Goal: Task Accomplishment & Management: Complete application form

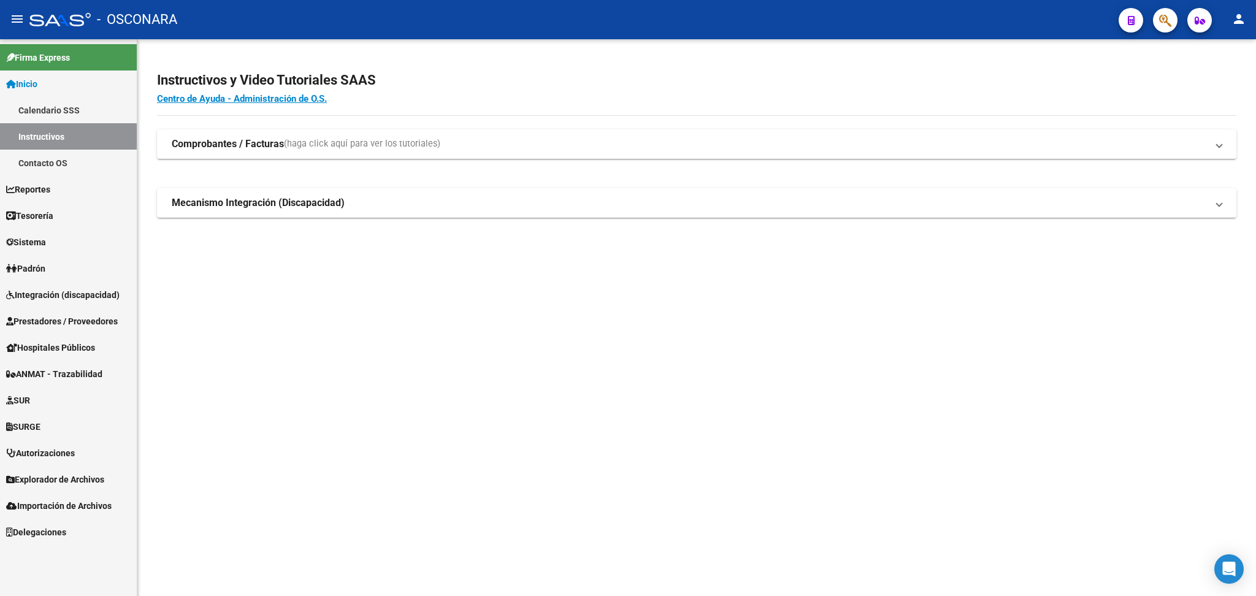
click at [78, 292] on span "Integración (discapacidad)" at bounding box center [62, 294] width 113 height 13
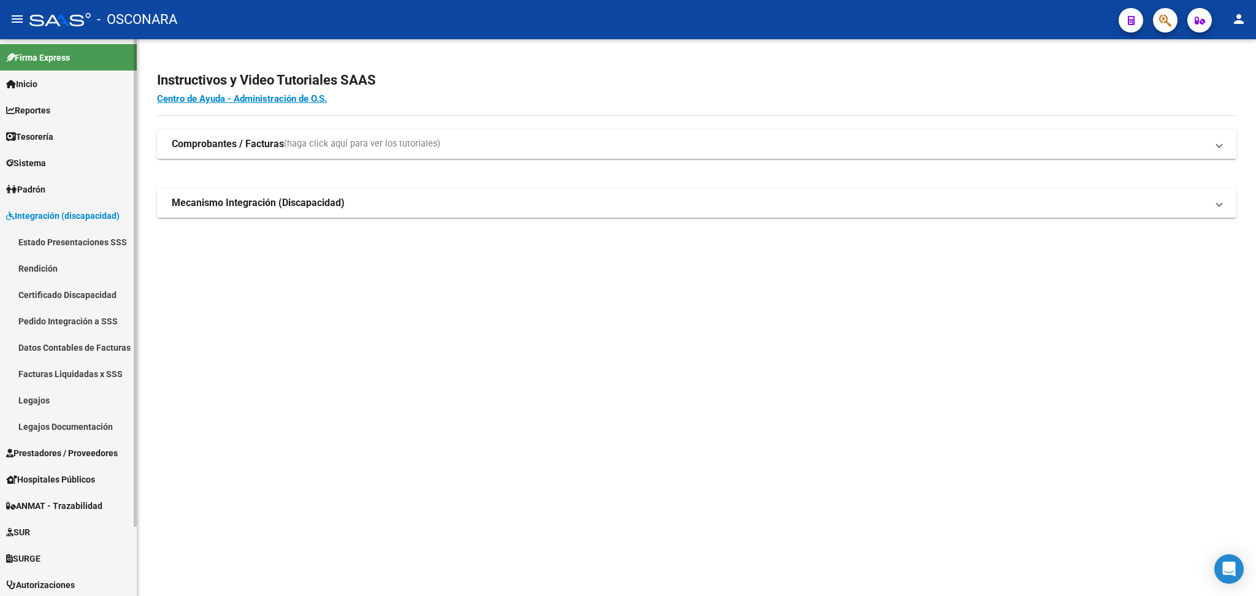
click at [67, 460] on link "Prestadores / Proveedores" at bounding box center [68, 453] width 137 height 26
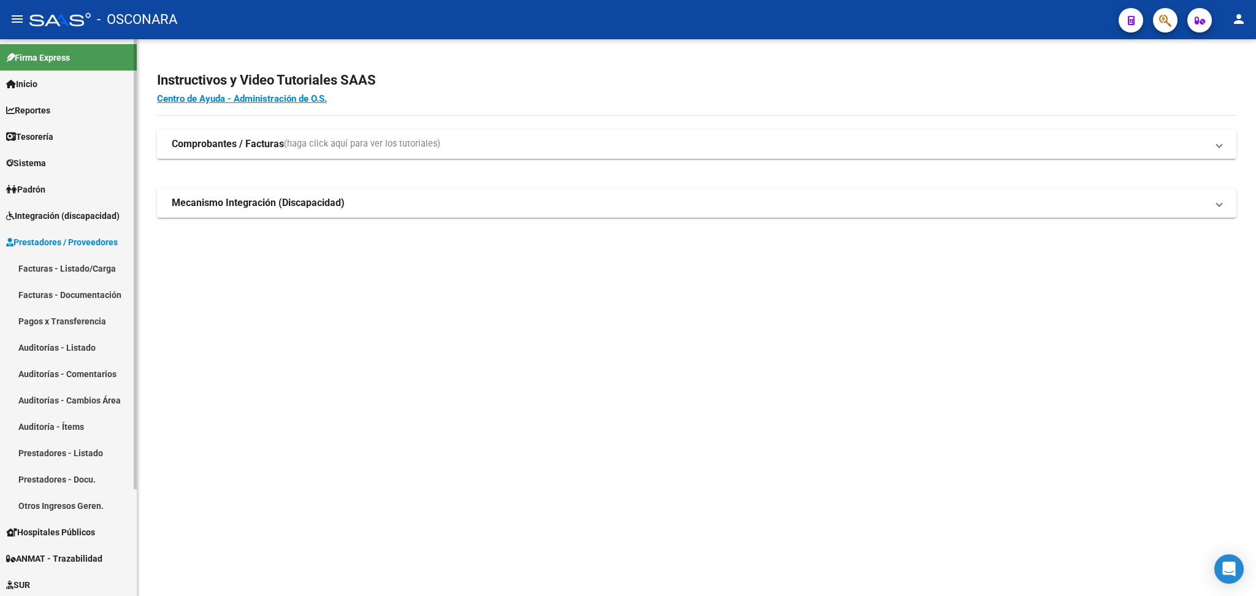
click at [59, 265] on link "Facturas - Listado/Carga" at bounding box center [68, 268] width 137 height 26
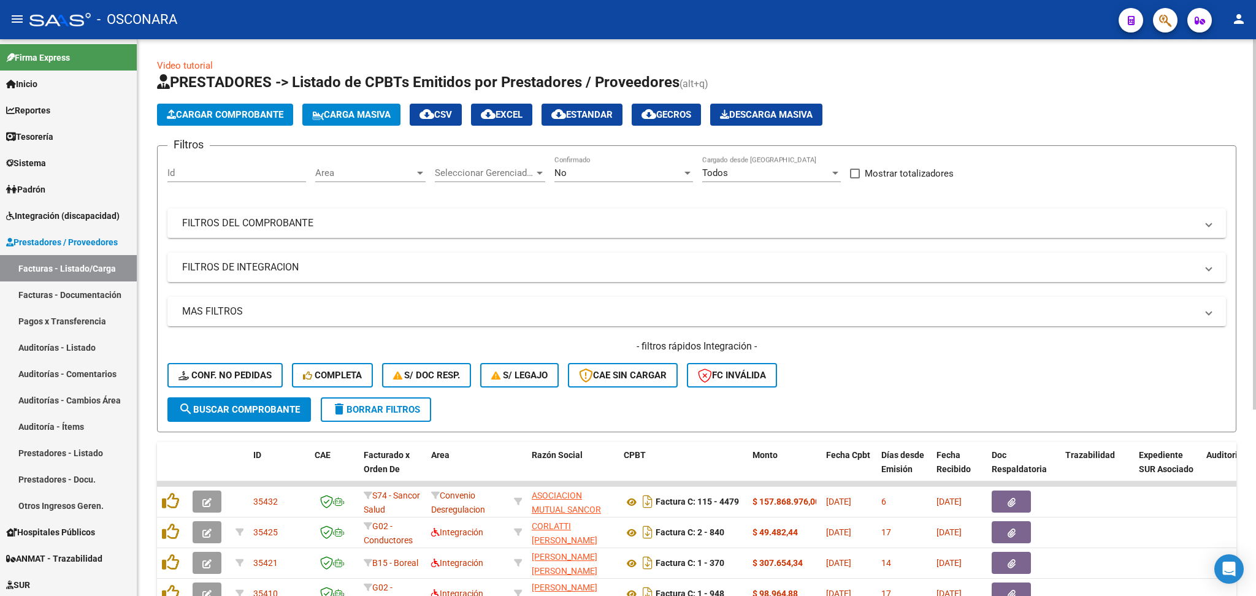
click at [567, 172] on div "No" at bounding box center [618, 172] width 128 height 11
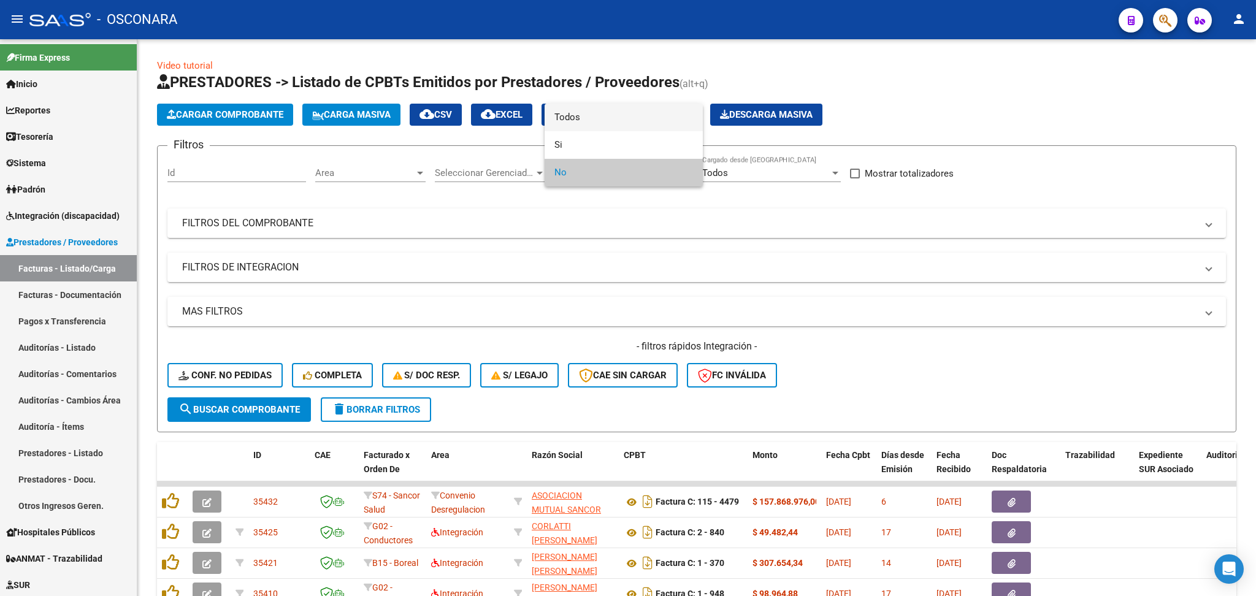
click at [571, 114] on span "Todos" at bounding box center [623, 118] width 139 height 28
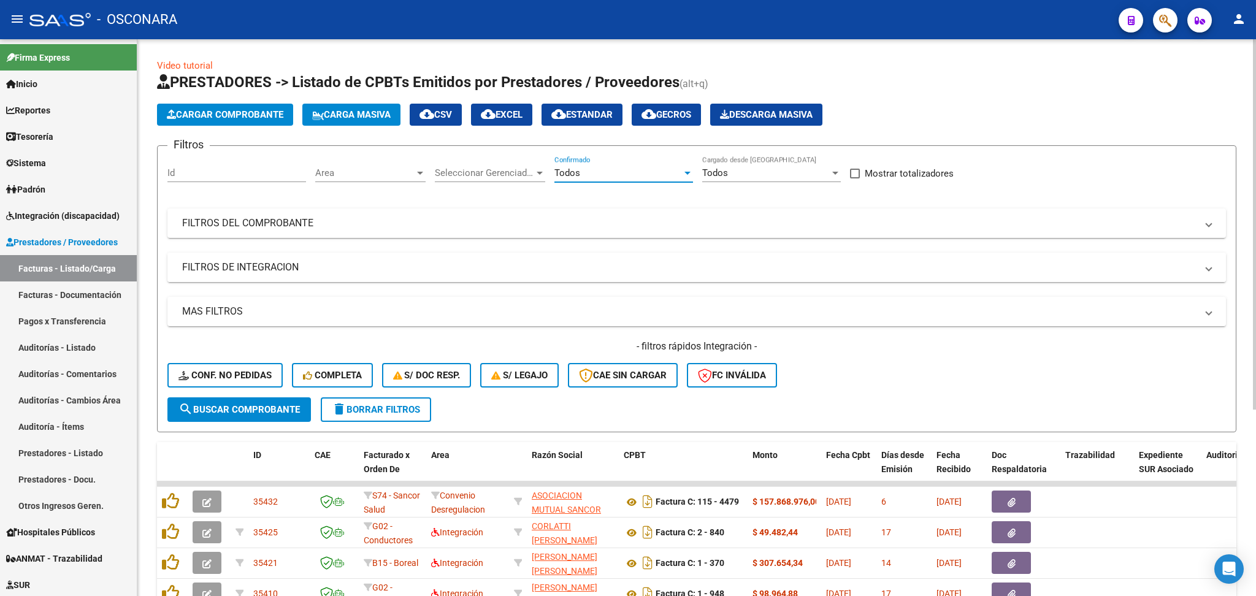
click at [304, 261] on mat-panel-title "FILTROS DE INTEGRACION" at bounding box center [689, 267] width 1014 height 13
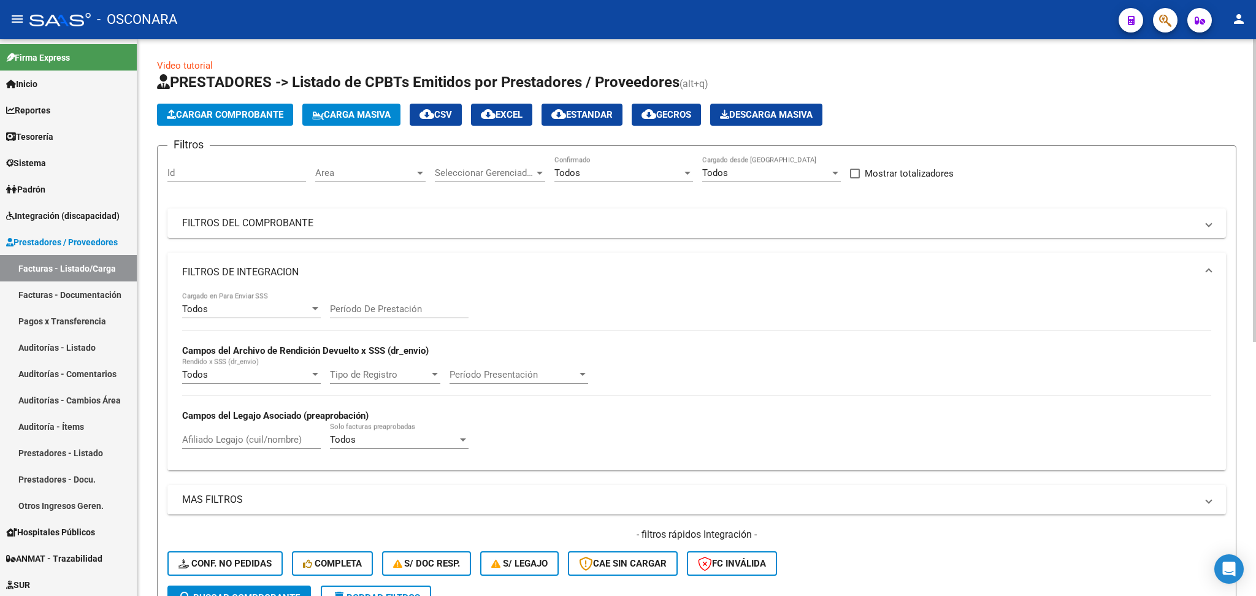
click at [254, 434] on input "Afiliado Legajo (cuil/nombre)" at bounding box center [251, 439] width 139 height 11
paste input "[PERSON_NAME] [PERSON_NAME]"
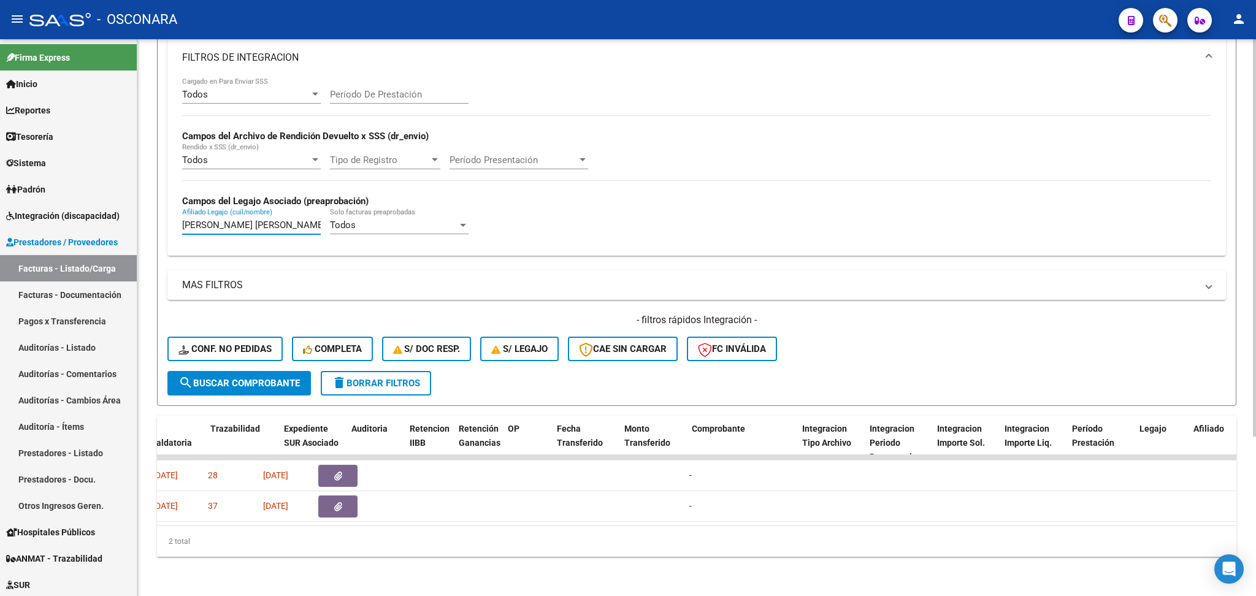
scroll to position [0, 883]
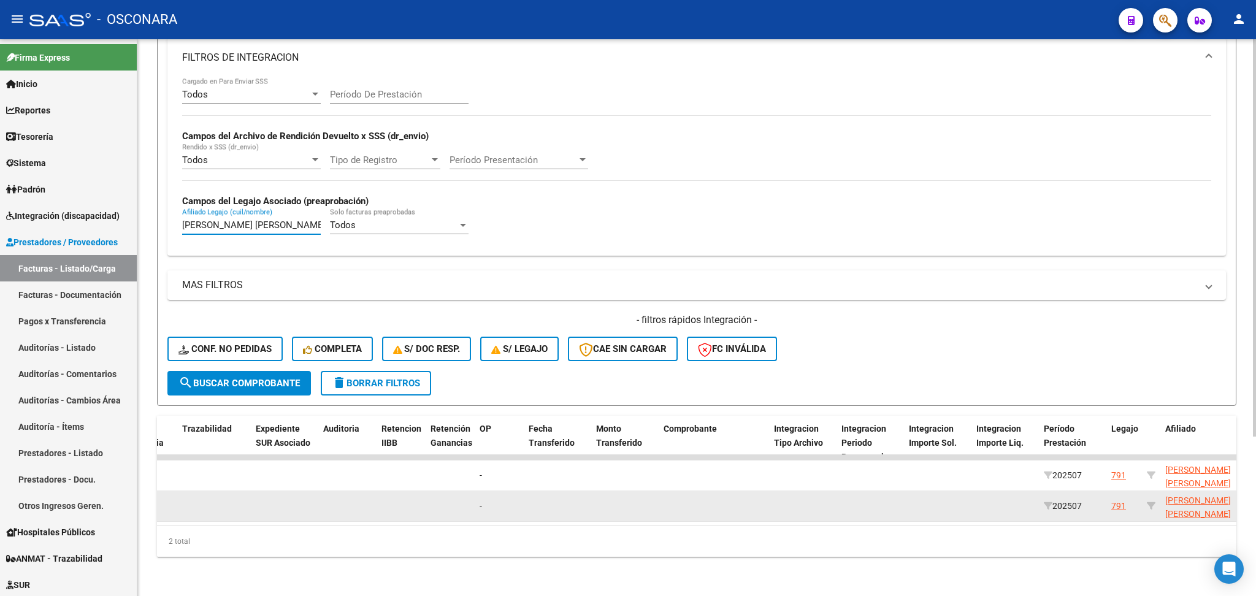
type input "[PERSON_NAME] [PERSON_NAME]"
click at [1116, 499] on div "791" at bounding box center [1118, 506] width 15 height 14
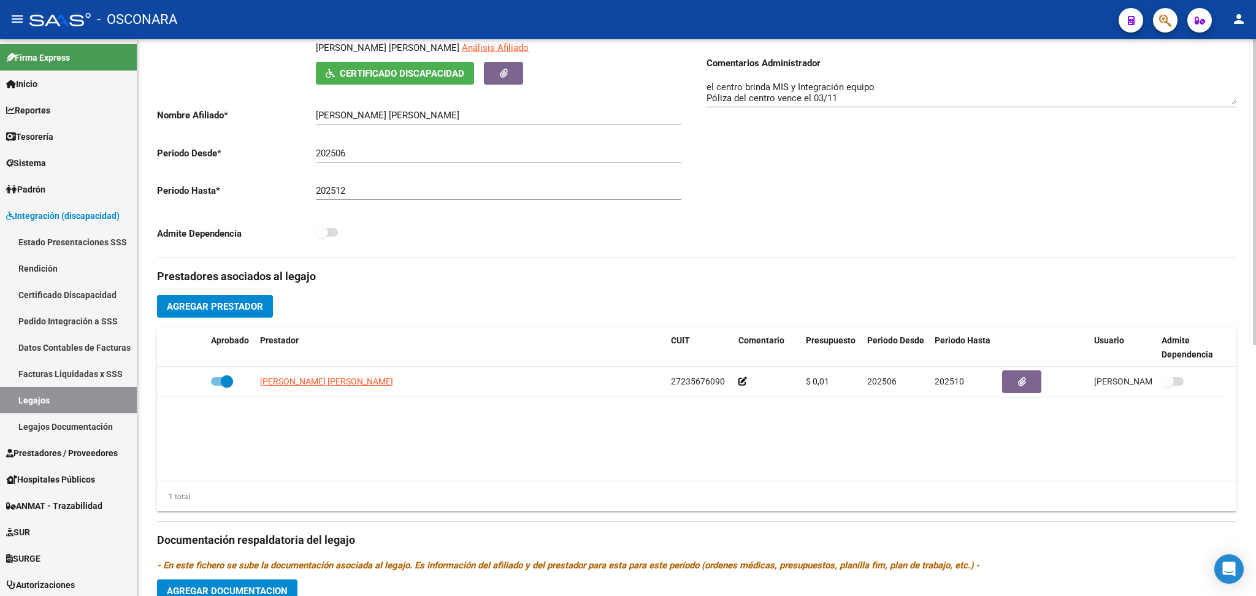
scroll to position [327, 0]
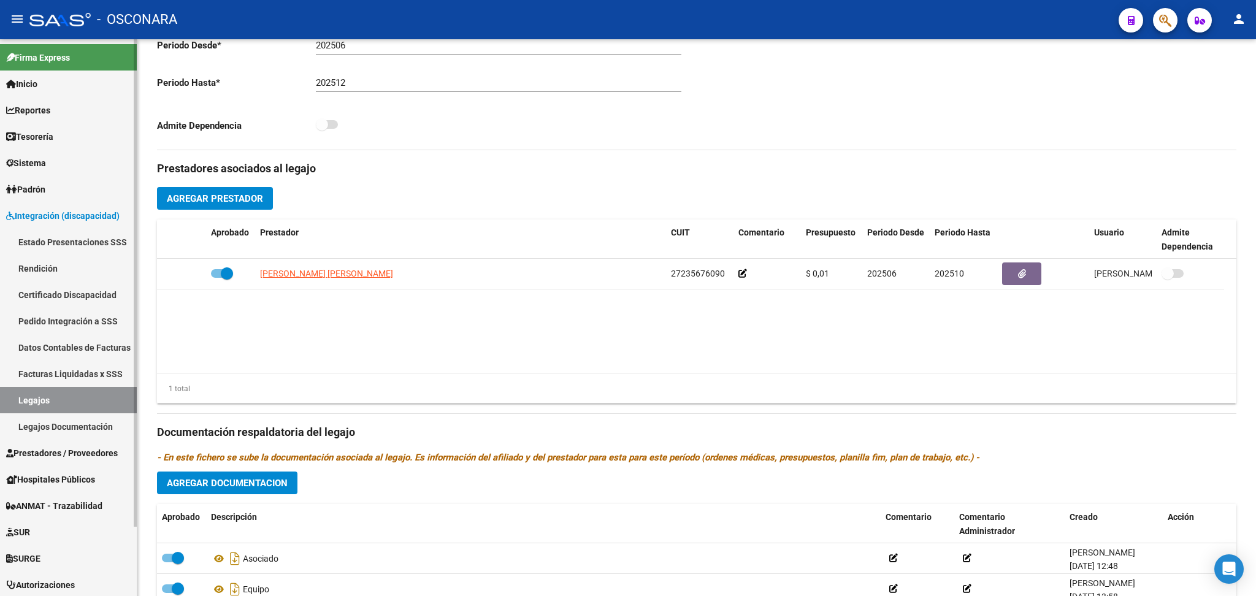
click at [63, 451] on span "Prestadores / Proveedores" at bounding box center [62, 452] width 112 height 13
click at [58, 446] on span "Prestadores / Proveedores" at bounding box center [62, 452] width 112 height 13
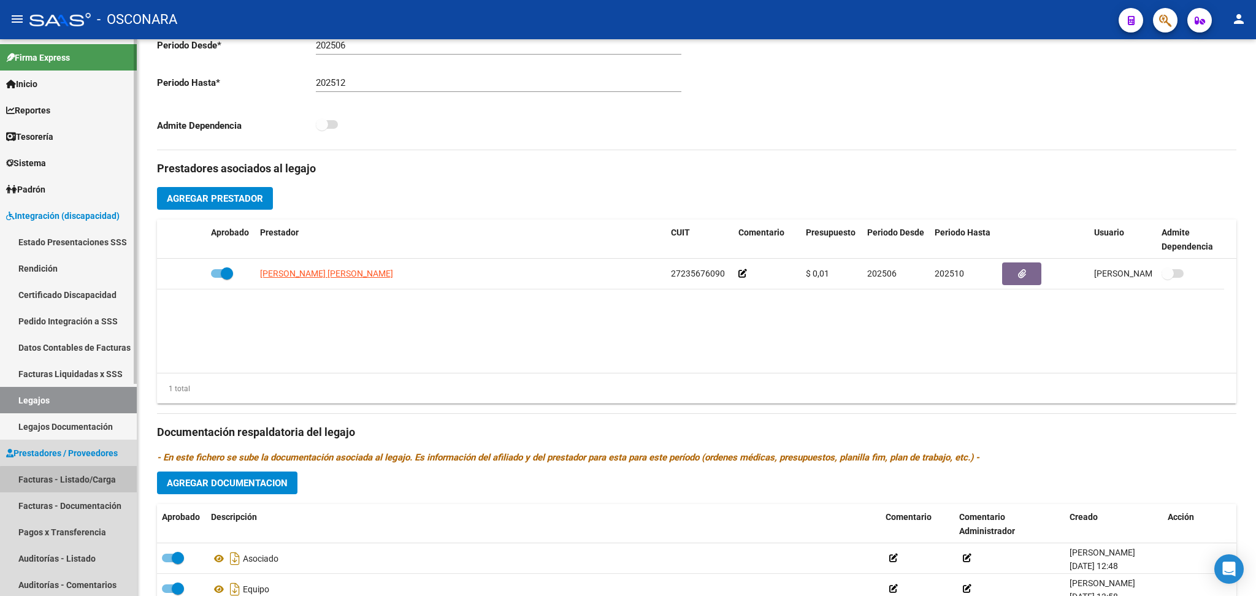
click at [80, 484] on link "Facturas - Listado/Carga" at bounding box center [68, 479] width 137 height 26
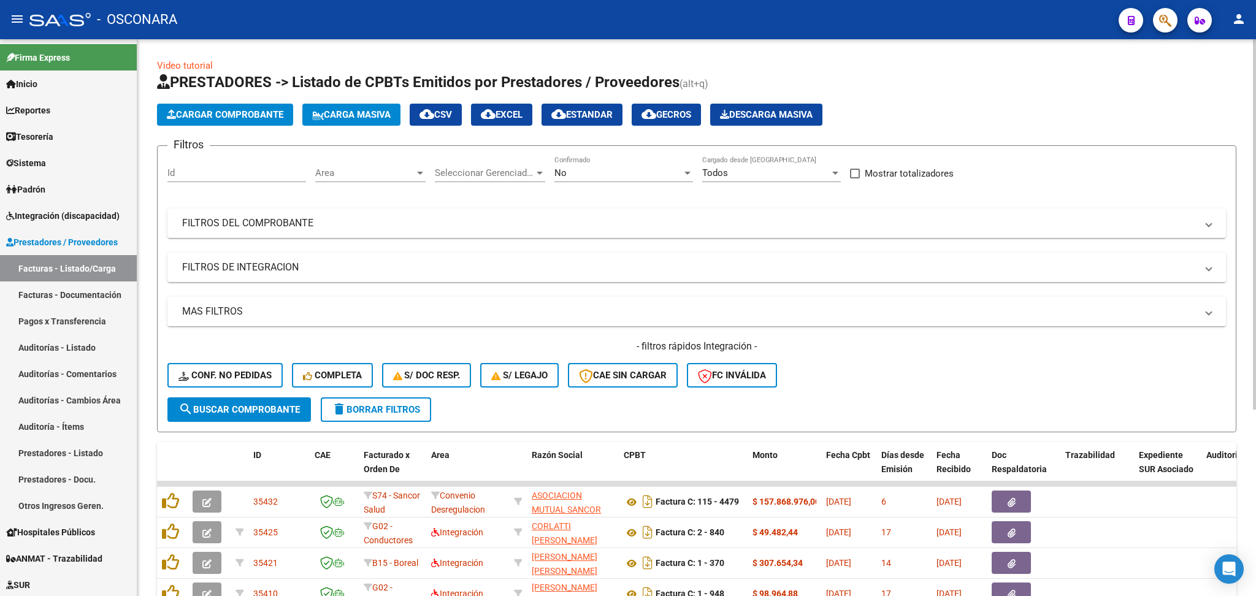
click at [575, 162] on div "No Confirmado" at bounding box center [623, 169] width 139 height 26
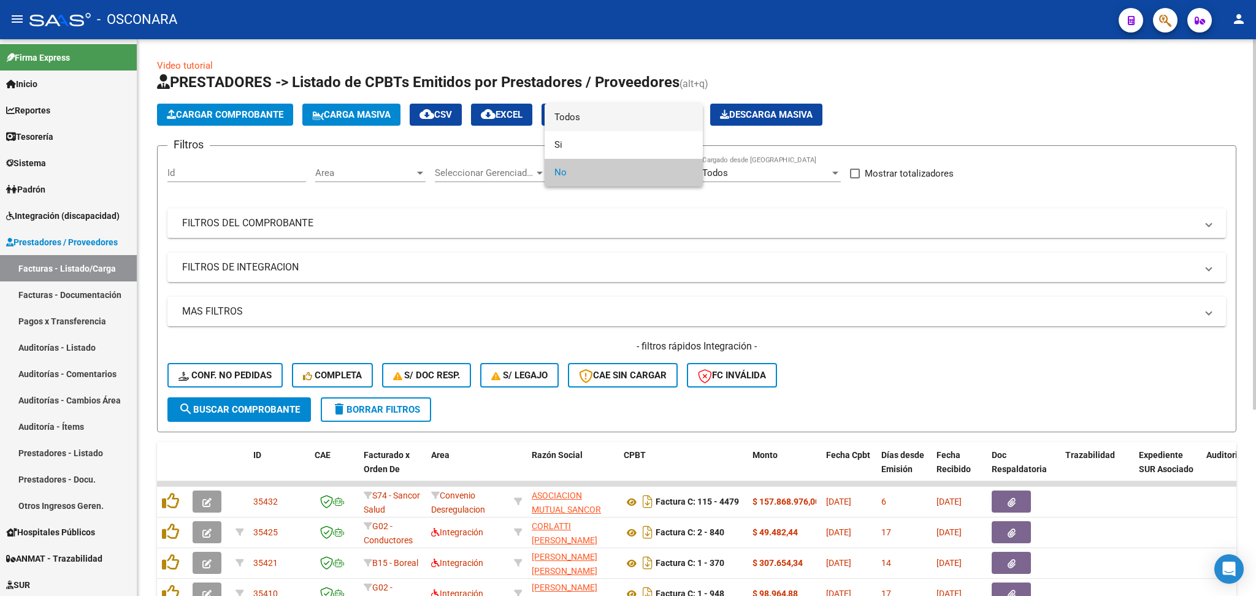
click at [581, 120] on span "Todos" at bounding box center [623, 118] width 139 height 28
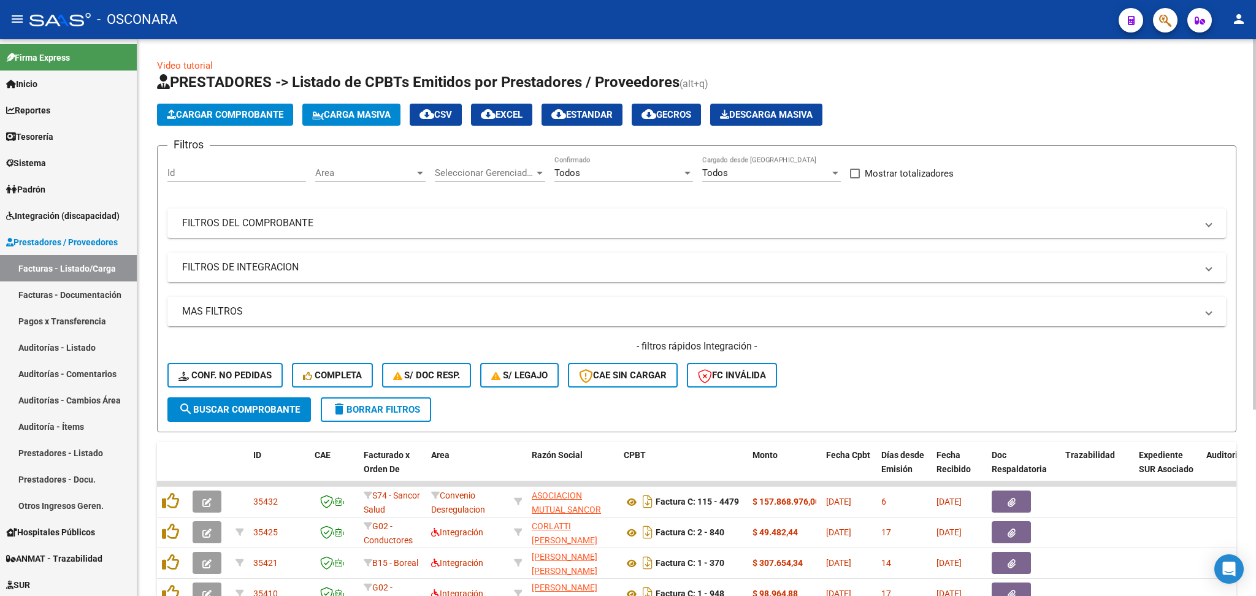
click at [445, 261] on mat-panel-title "FILTROS DE INTEGRACION" at bounding box center [689, 267] width 1014 height 13
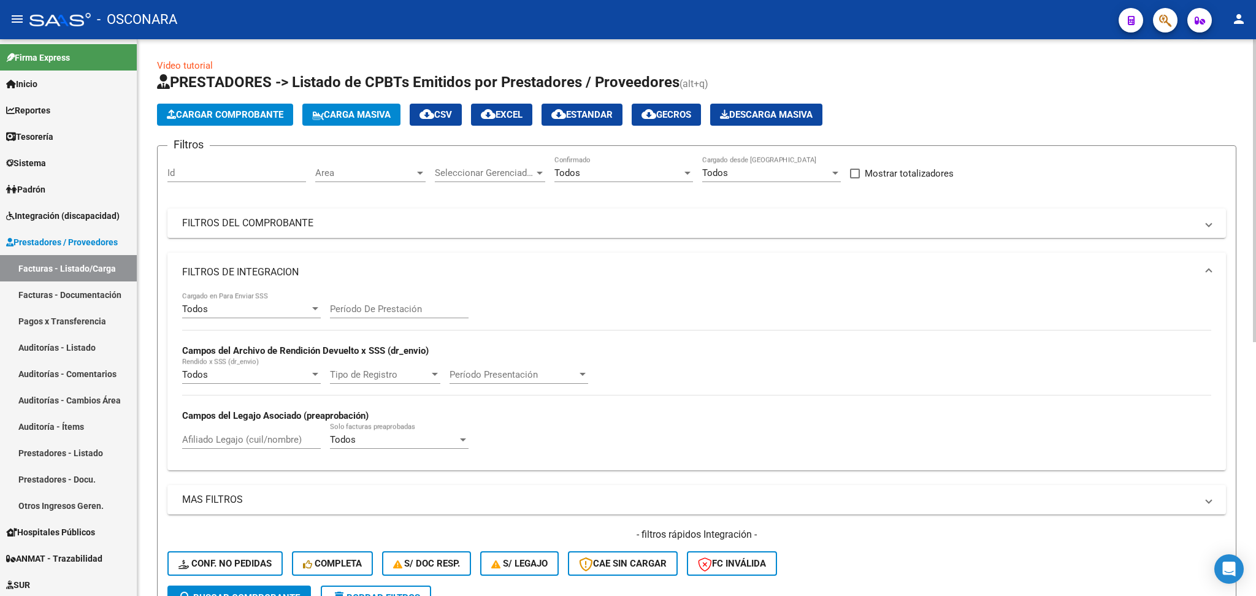
click at [251, 437] on input "Afiliado Legajo (cuil/nombre)" at bounding box center [251, 439] width 139 height 11
paste input "[PERSON_NAME] [PERSON_NAME]"
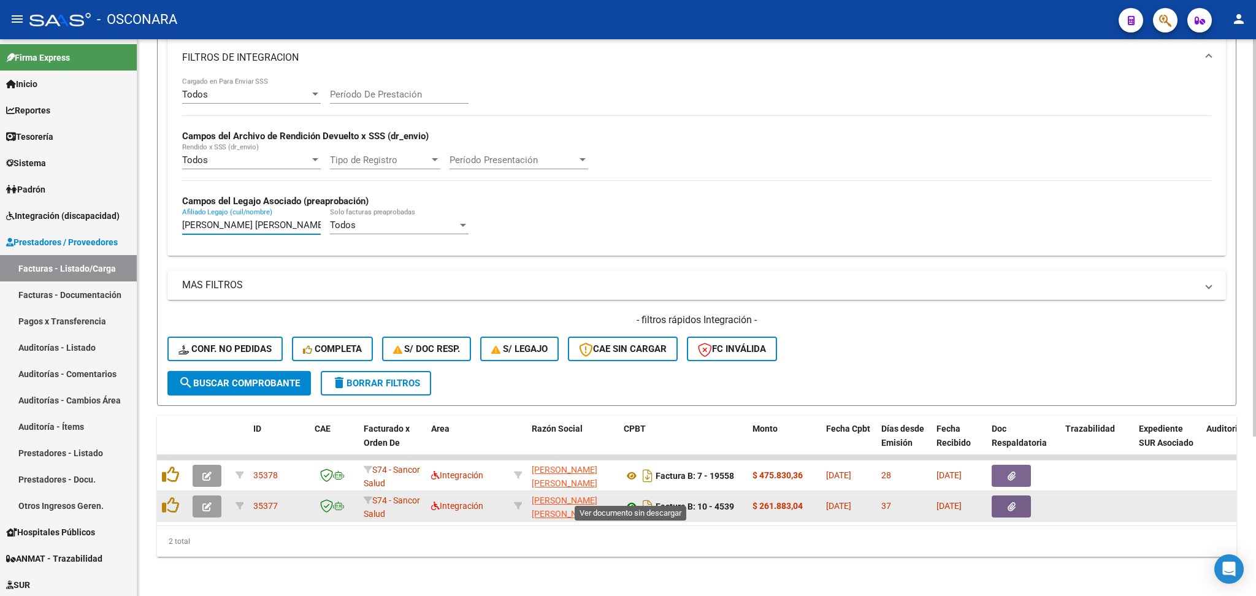
type input "[PERSON_NAME] [PERSON_NAME]"
click at [630, 499] on icon at bounding box center [632, 506] width 16 height 15
click at [1005, 495] on button "button" at bounding box center [1010, 506] width 39 height 22
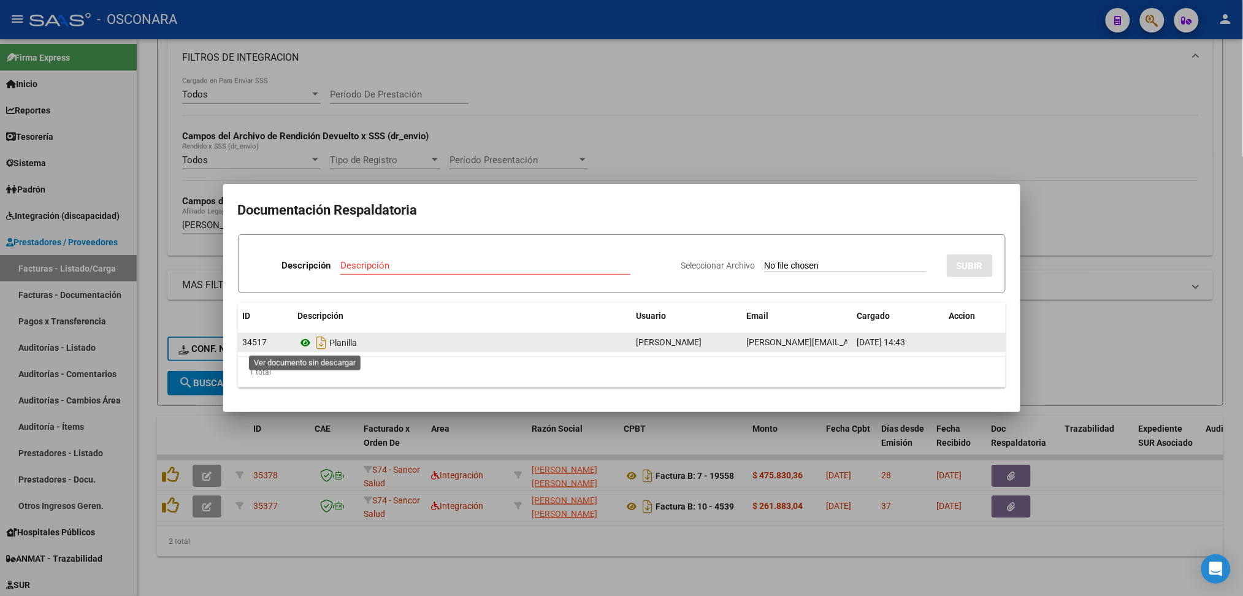
click at [310, 343] on icon at bounding box center [306, 342] width 16 height 15
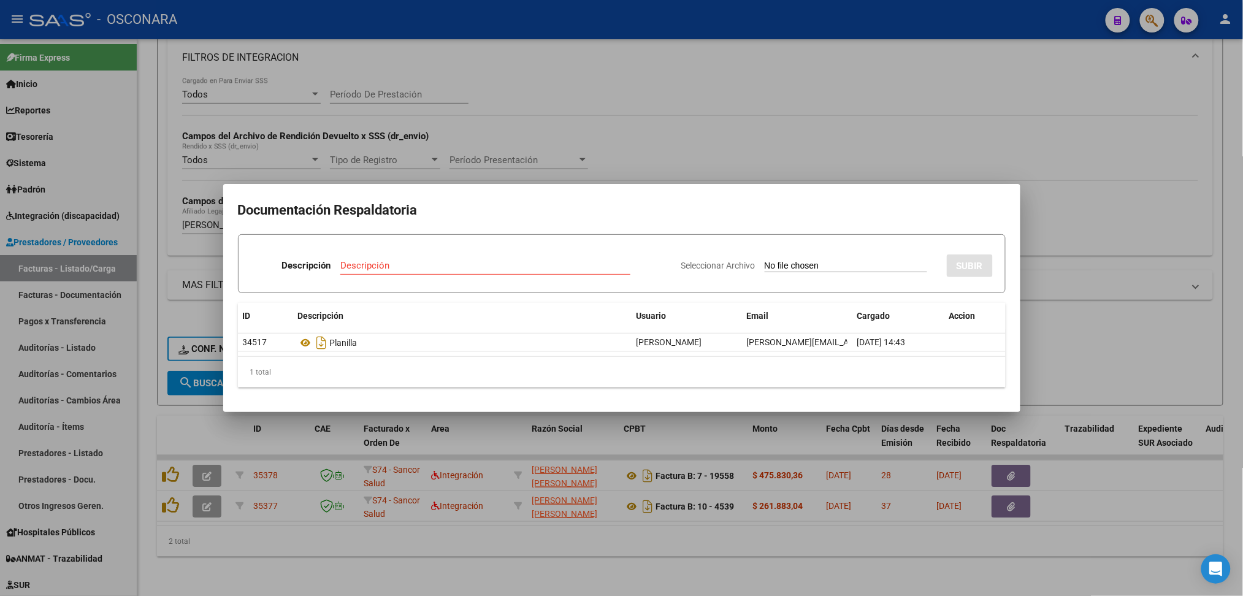
click at [429, 511] on div at bounding box center [621, 298] width 1243 height 596
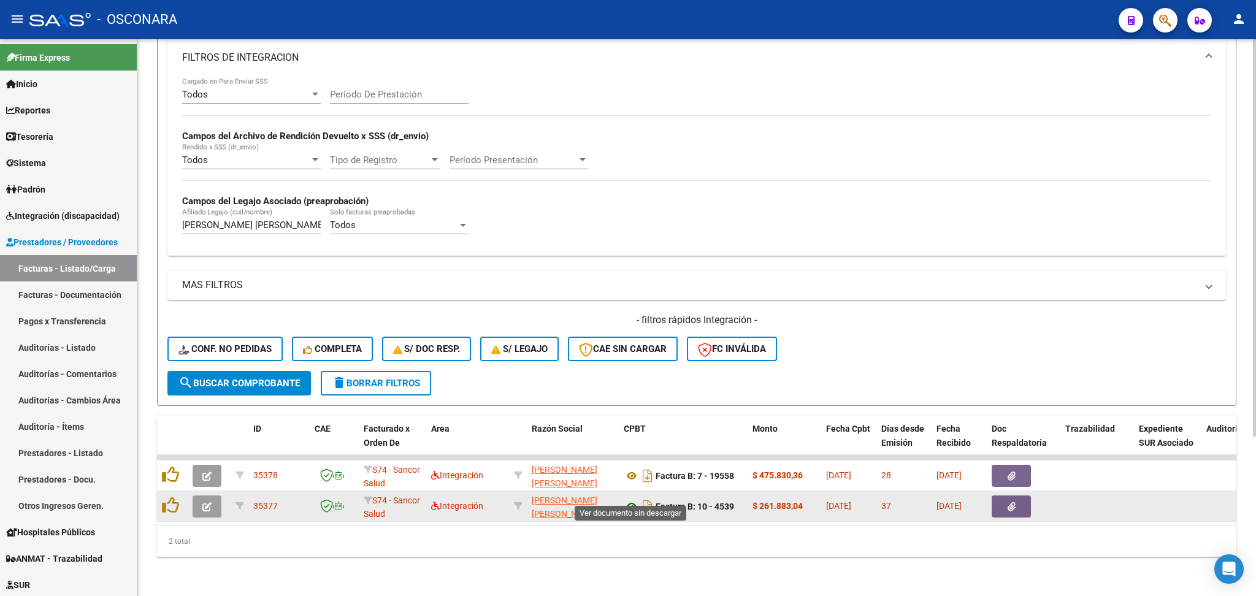
click at [632, 499] on icon at bounding box center [632, 506] width 16 height 15
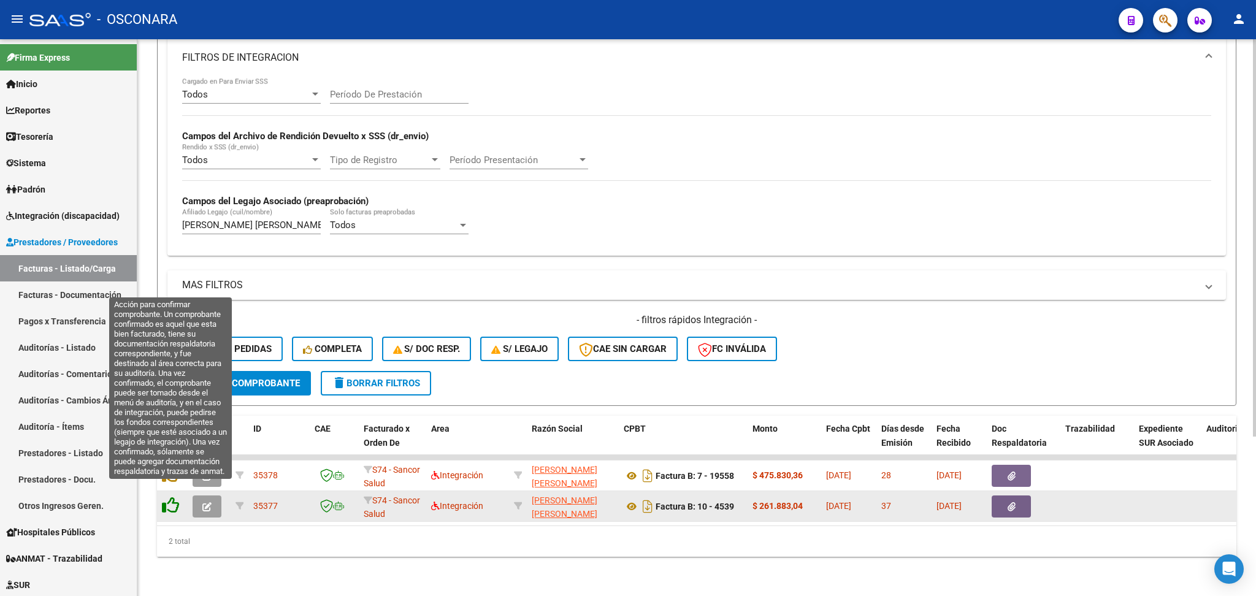
click at [164, 497] on icon at bounding box center [170, 505] width 17 height 17
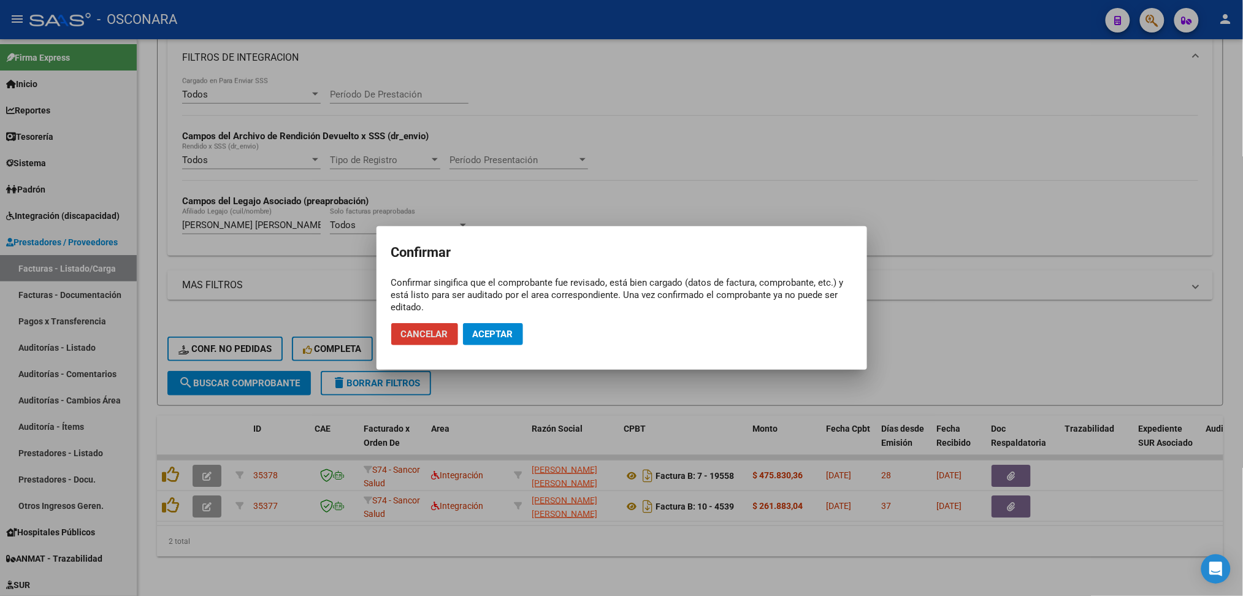
click at [495, 334] on span "Aceptar" at bounding box center [493, 334] width 40 height 11
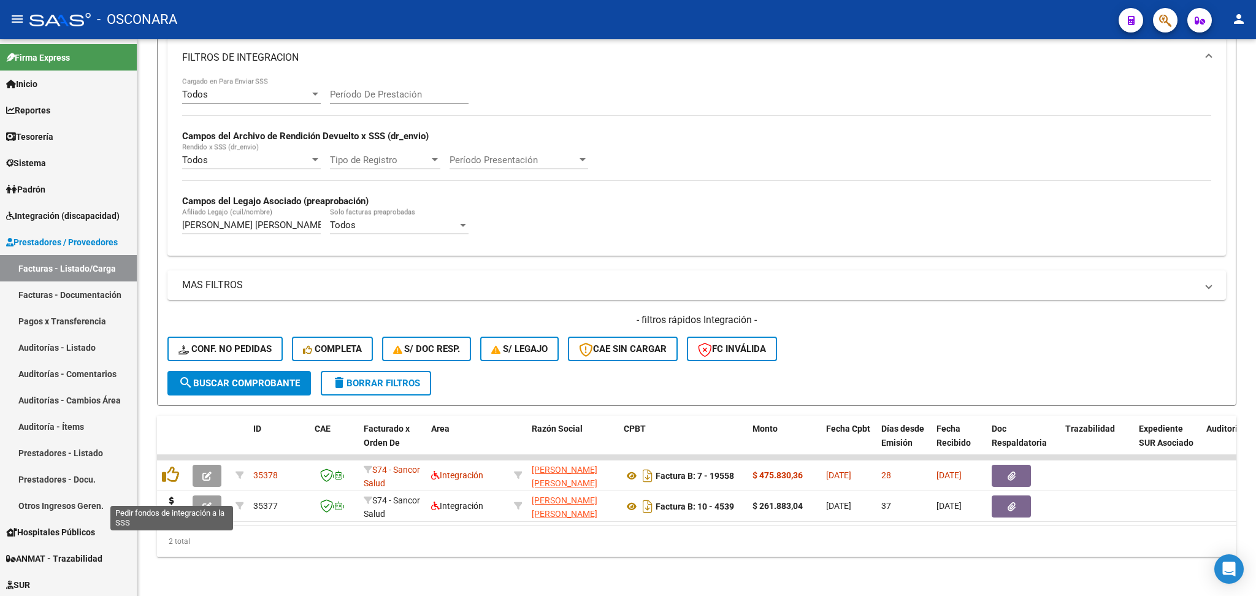
click at [169, 497] on icon at bounding box center [172, 505] width 20 height 17
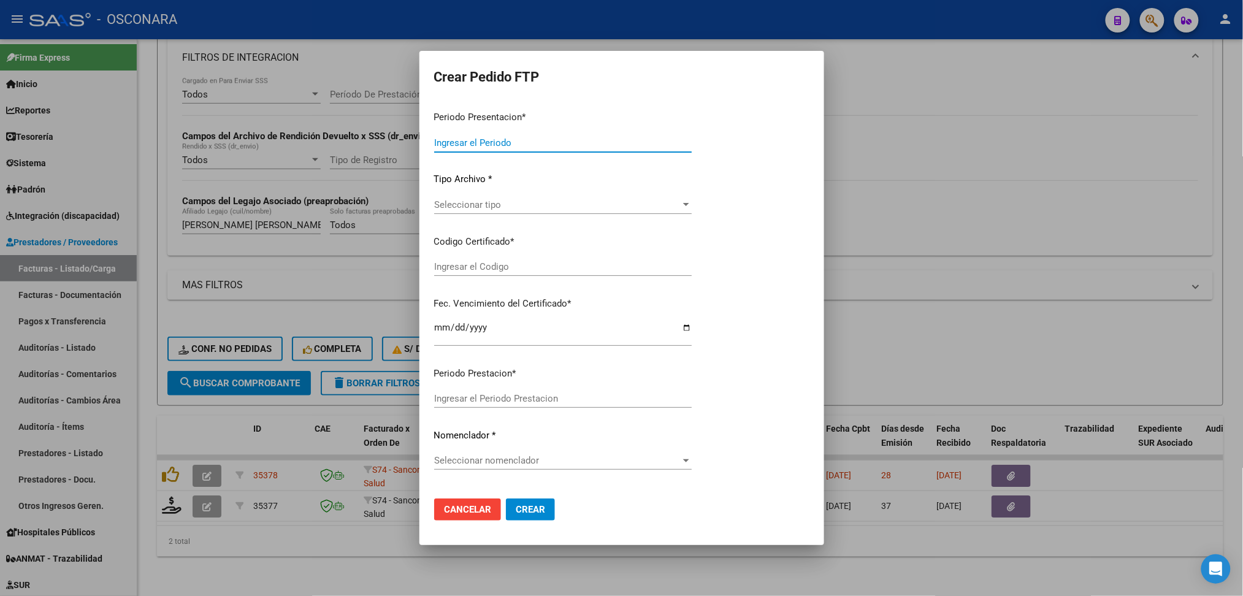
type input "202508"
type input "202507"
type input "$ 261.883,04"
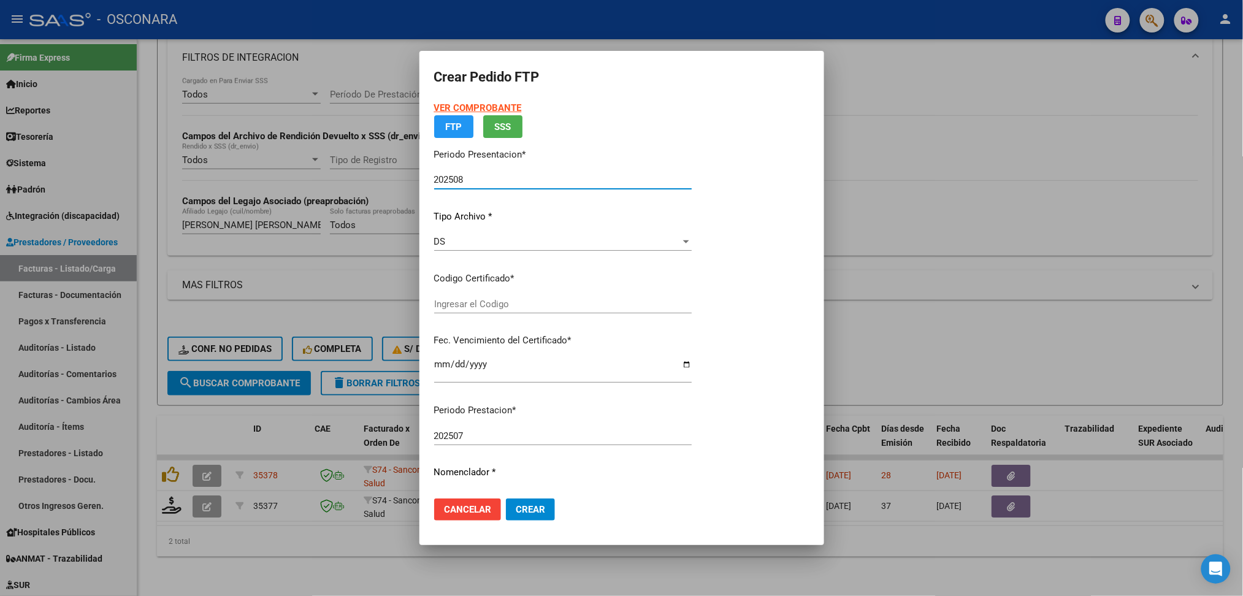
type input "arg02000582939442024093020270930bue415"
type input "[DATE]"
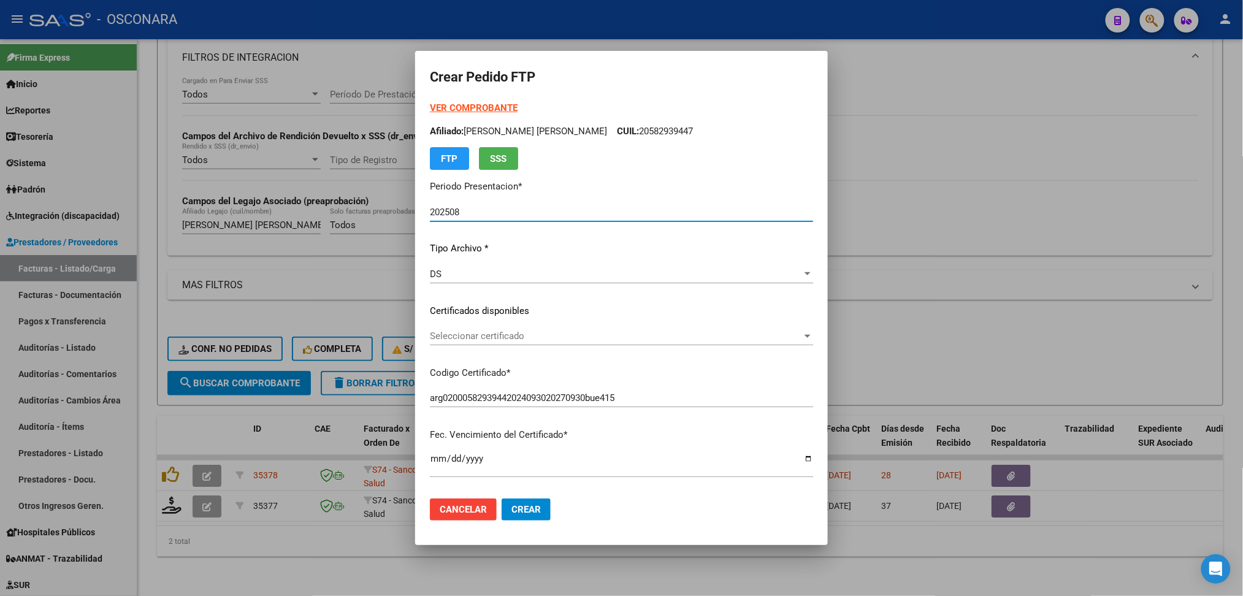
click at [500, 335] on span "Seleccionar certificado" at bounding box center [616, 335] width 372 height 11
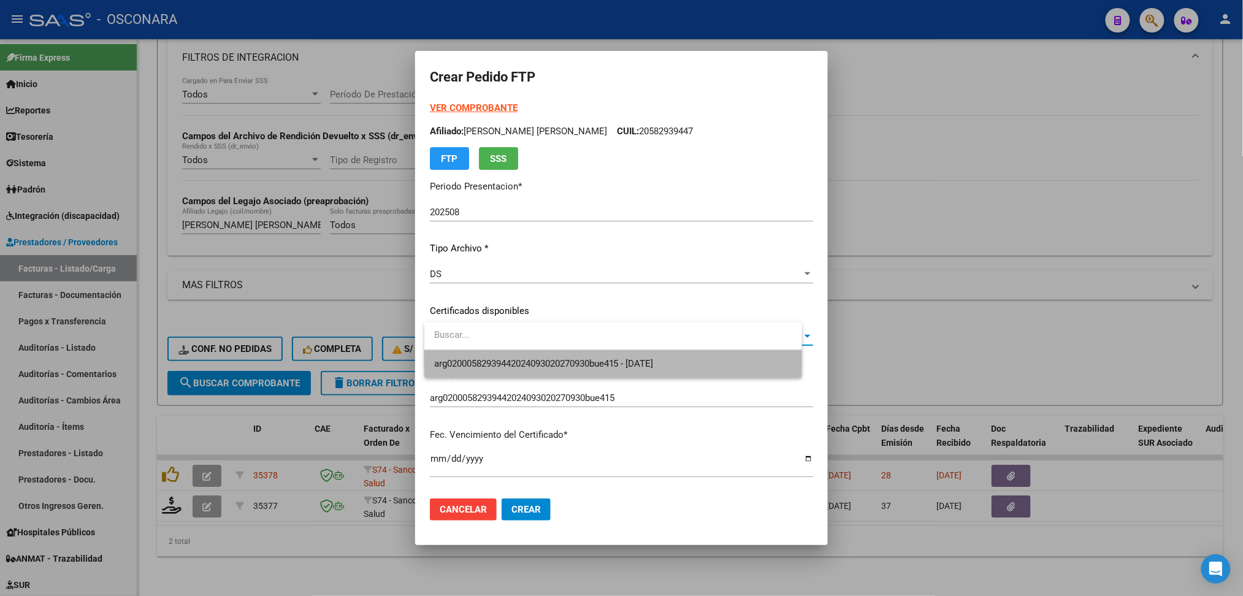
click at [502, 354] on span "arg02000582939442024093020270930bue415 - [DATE]" at bounding box center [613, 364] width 358 height 28
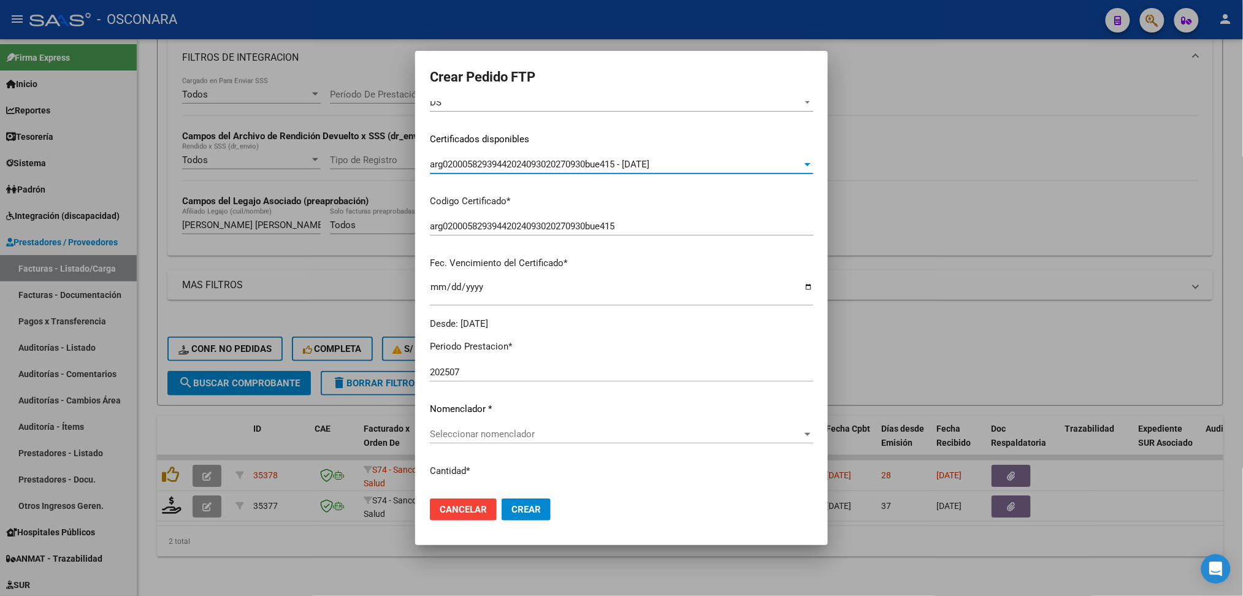
scroll to position [327, 0]
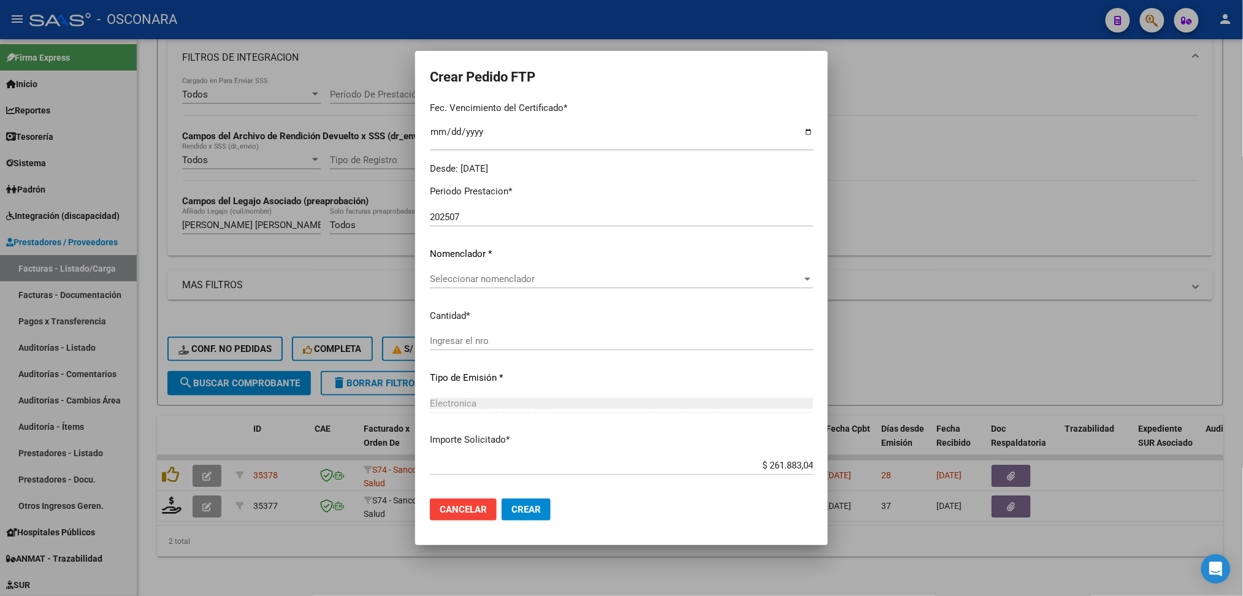
click at [499, 278] on span "Seleccionar nomenclador" at bounding box center [616, 278] width 372 height 11
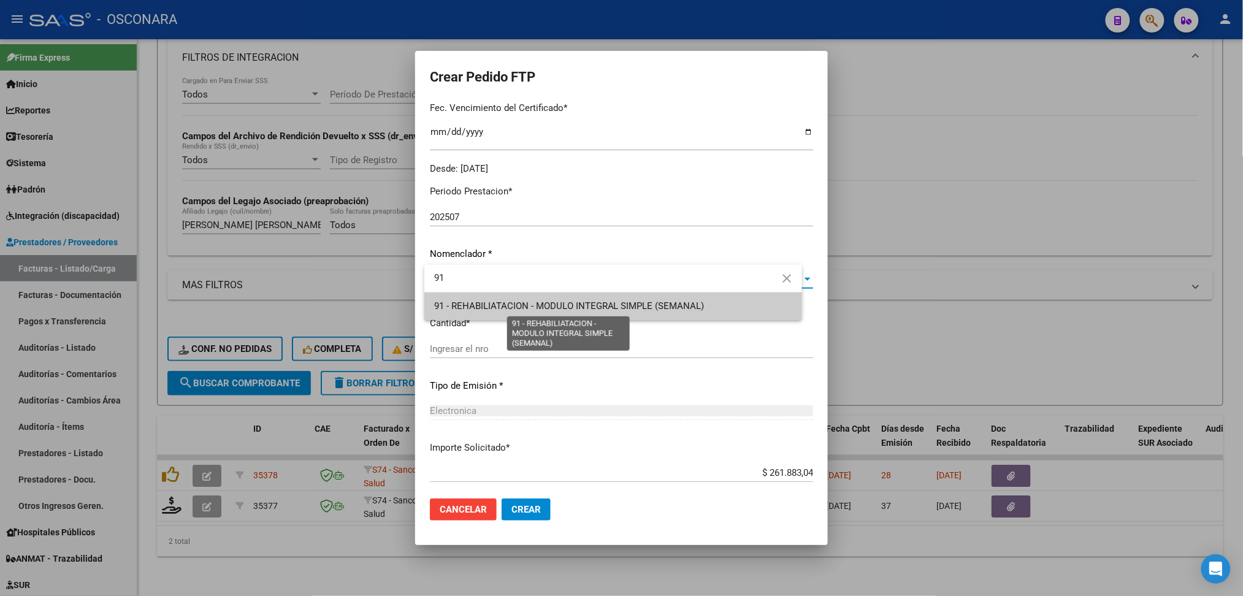
type input "91"
click at [505, 308] on span "91 - REHABILIATACION - MODULO INTEGRAL SIMPLE (SEMANAL)" at bounding box center [569, 305] width 270 height 11
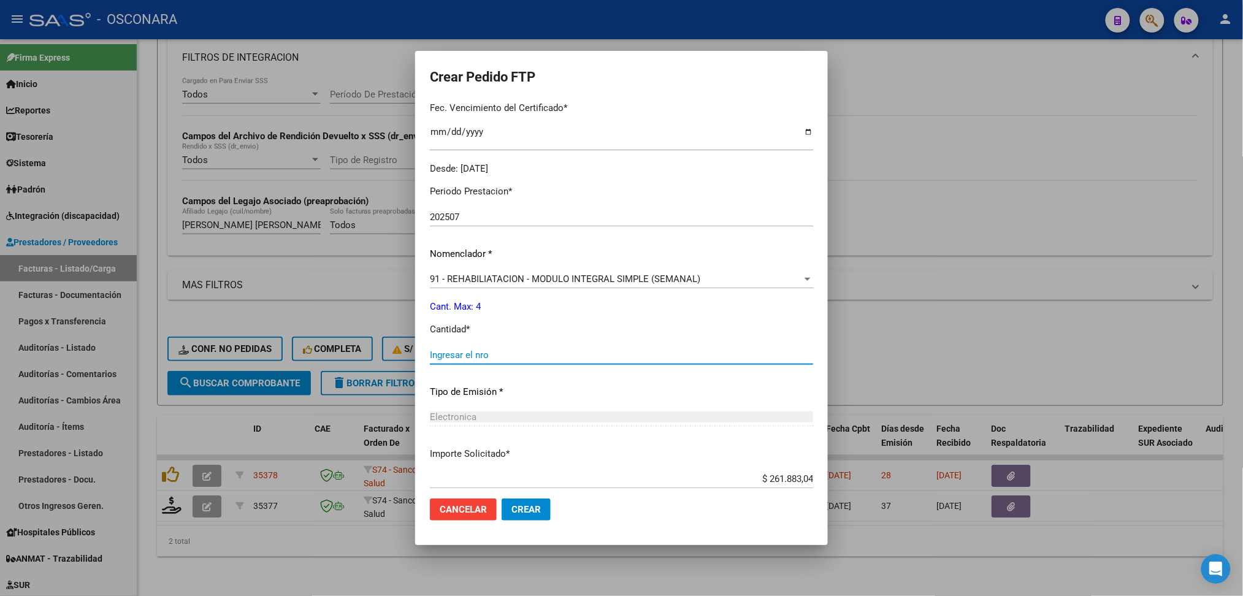
click at [494, 349] on input "Ingresar el nro" at bounding box center [621, 354] width 383 height 11
type input "4"
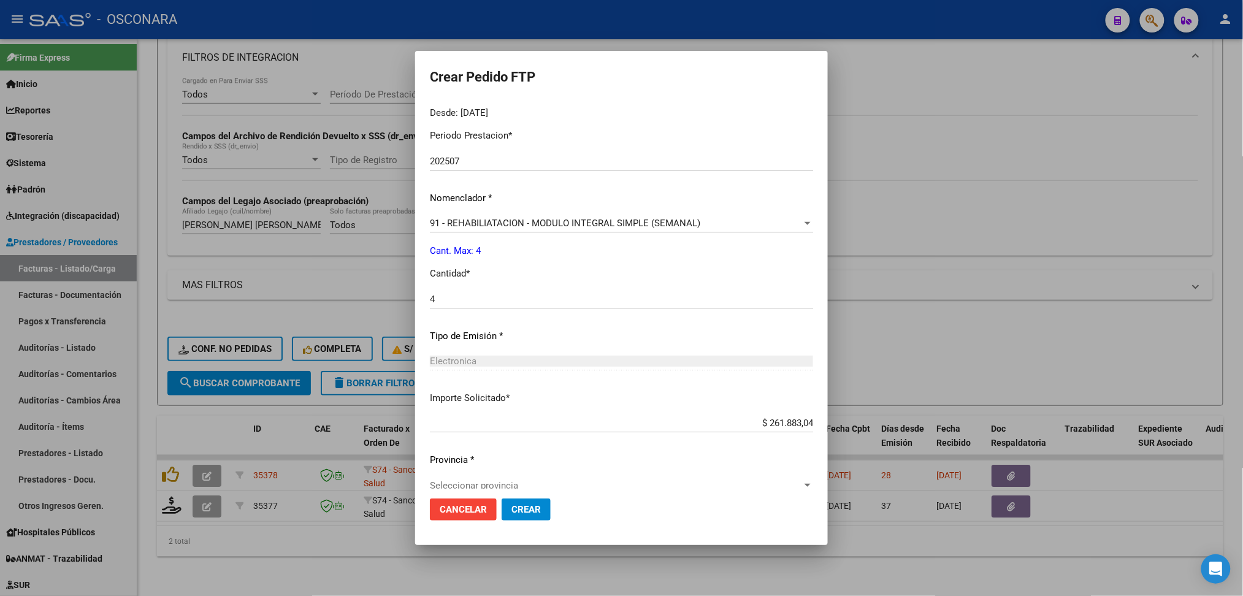
scroll to position [399, 0]
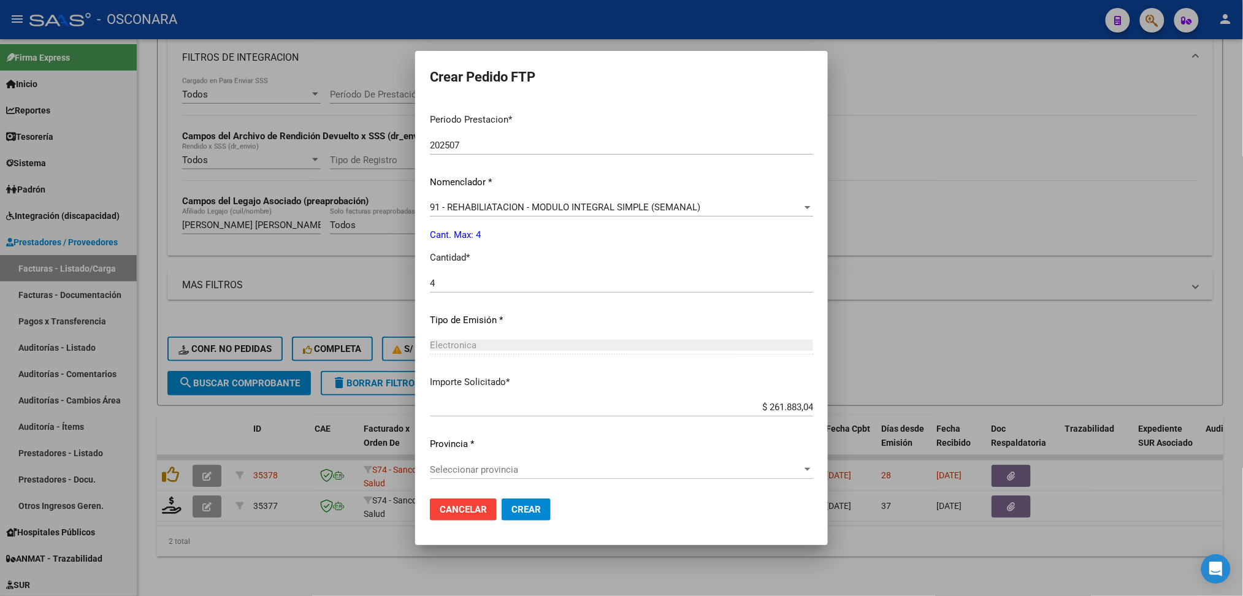
click at [523, 472] on span "Seleccionar provincia" at bounding box center [616, 469] width 372 height 11
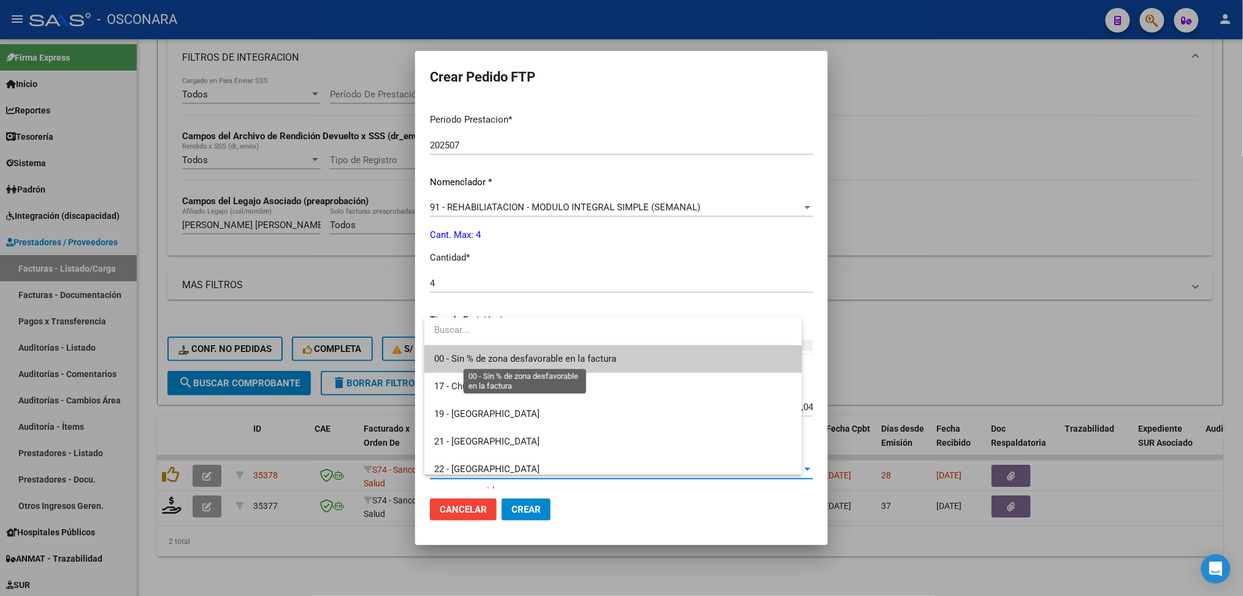
click at [563, 357] on span "00 - Sin % de zona desfavorable en la factura" at bounding box center [525, 358] width 182 height 11
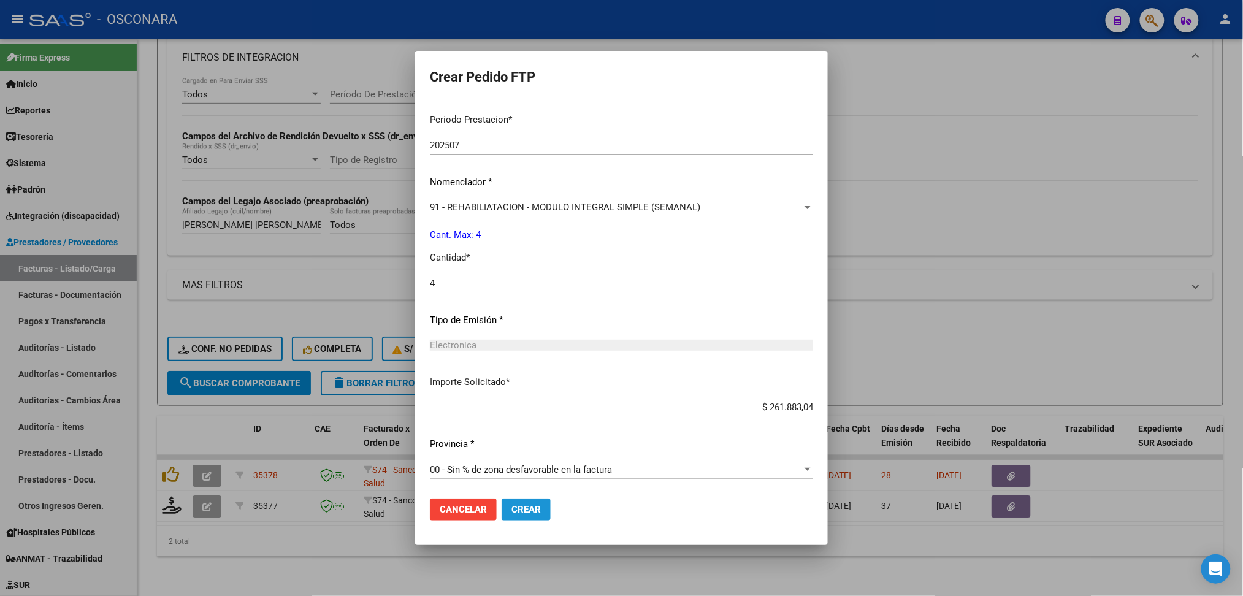
click at [540, 505] on span "Crear" at bounding box center [525, 509] width 29 height 11
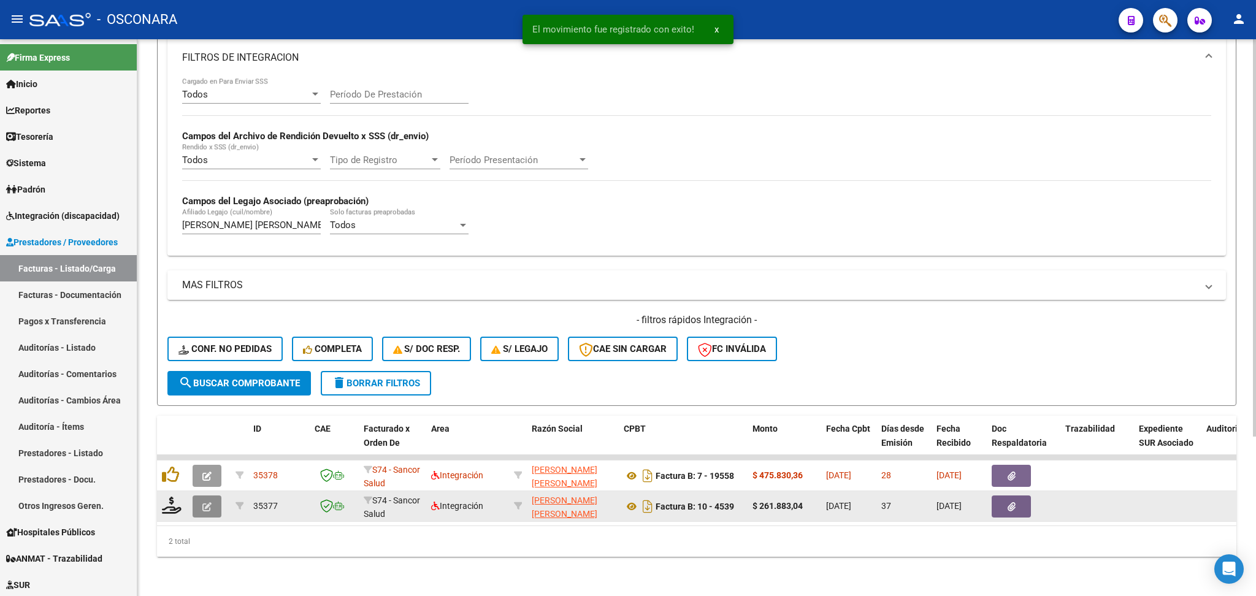
click at [205, 502] on icon "button" at bounding box center [206, 506] width 9 height 9
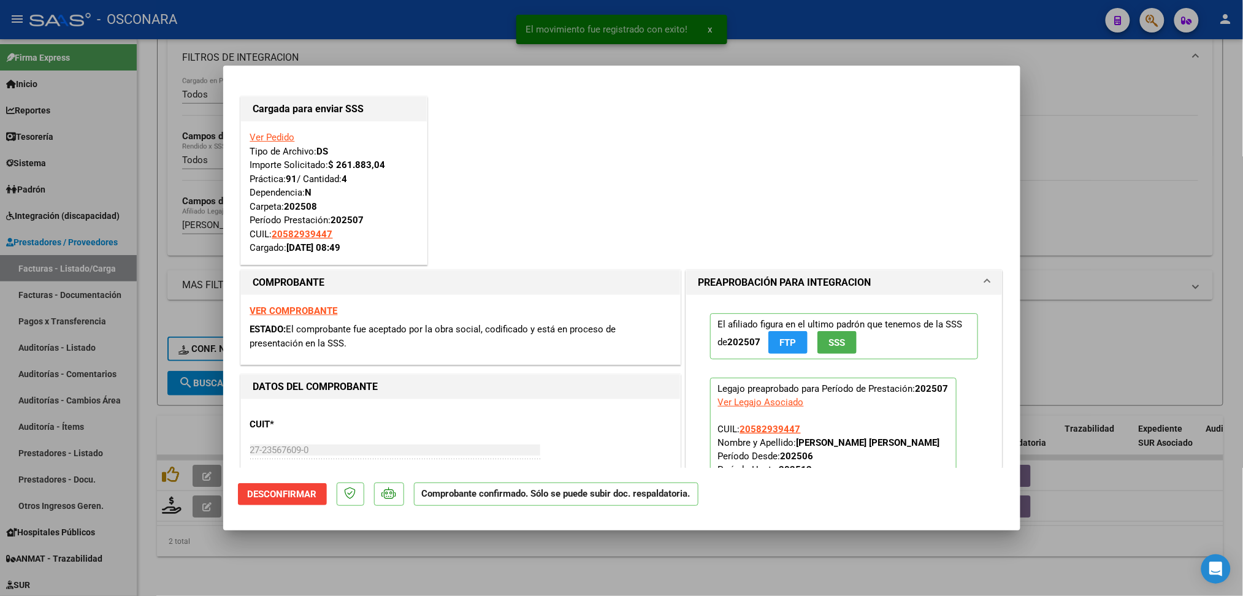
click at [269, 557] on div at bounding box center [621, 298] width 1243 height 596
type input "$ 0,00"
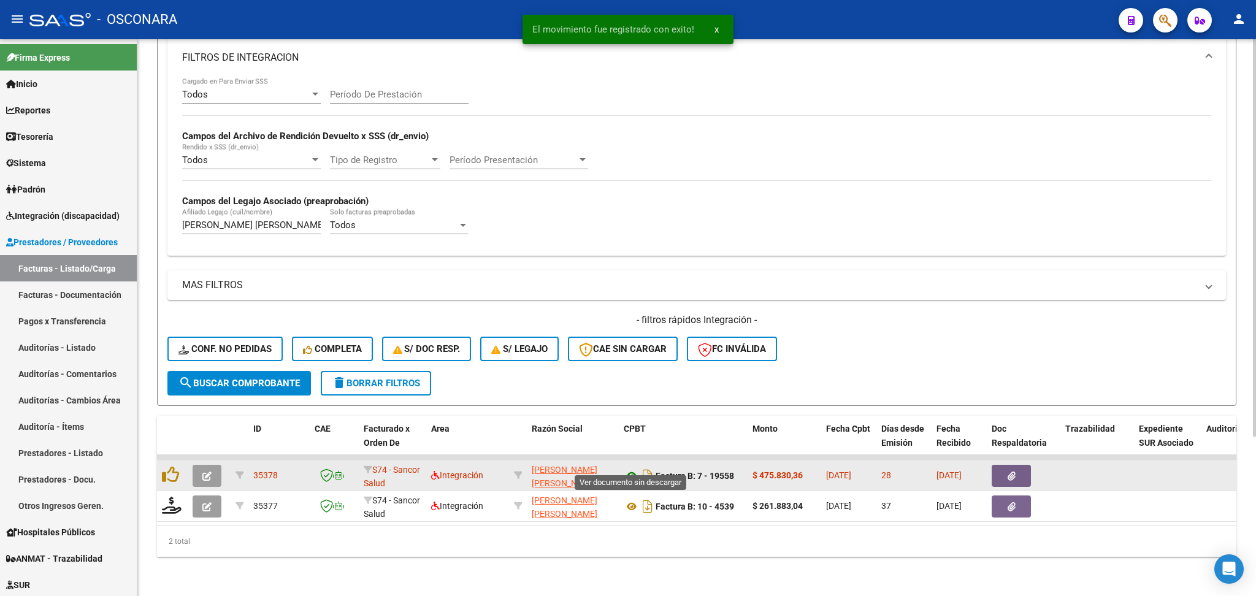
click at [632, 468] on icon at bounding box center [632, 475] width 16 height 15
click at [1007, 472] on icon "button" at bounding box center [1011, 476] width 8 height 9
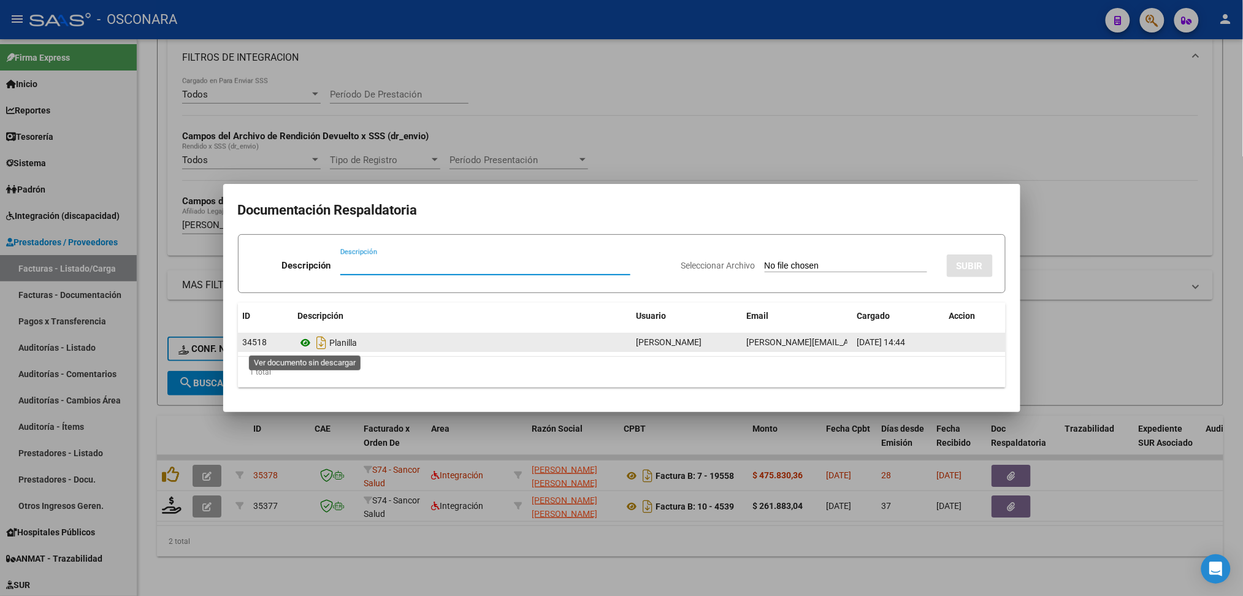
click at [301, 343] on icon at bounding box center [306, 342] width 16 height 15
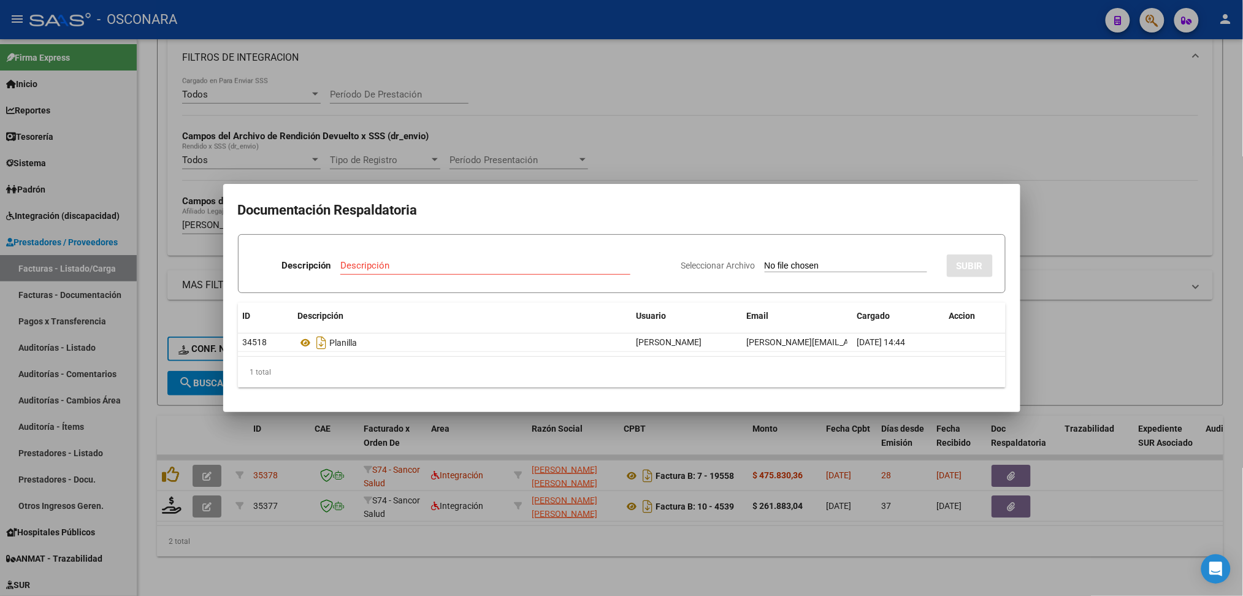
click at [657, 148] on div at bounding box center [621, 298] width 1243 height 596
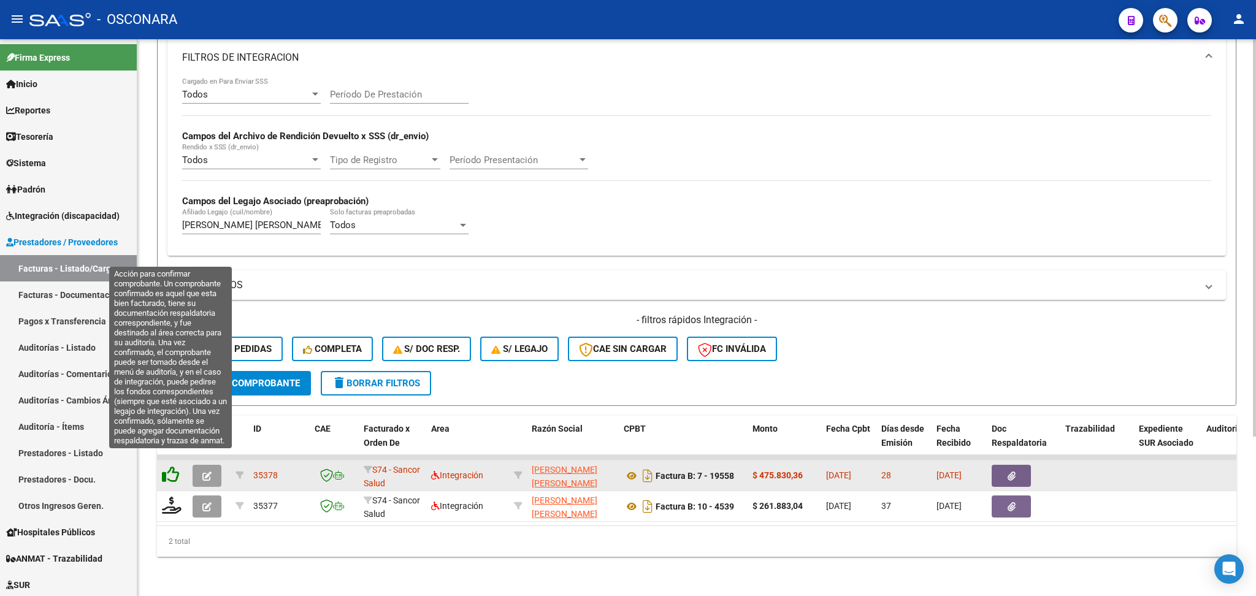
click at [171, 466] on icon at bounding box center [170, 474] width 17 height 17
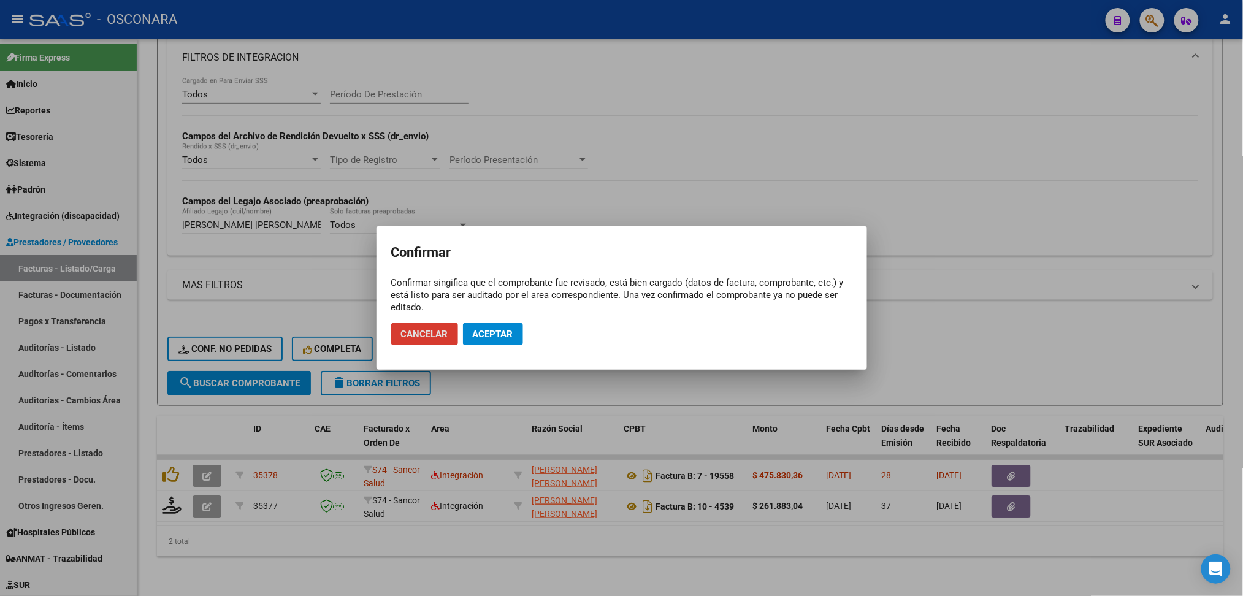
click at [486, 332] on span "Aceptar" at bounding box center [493, 334] width 40 height 11
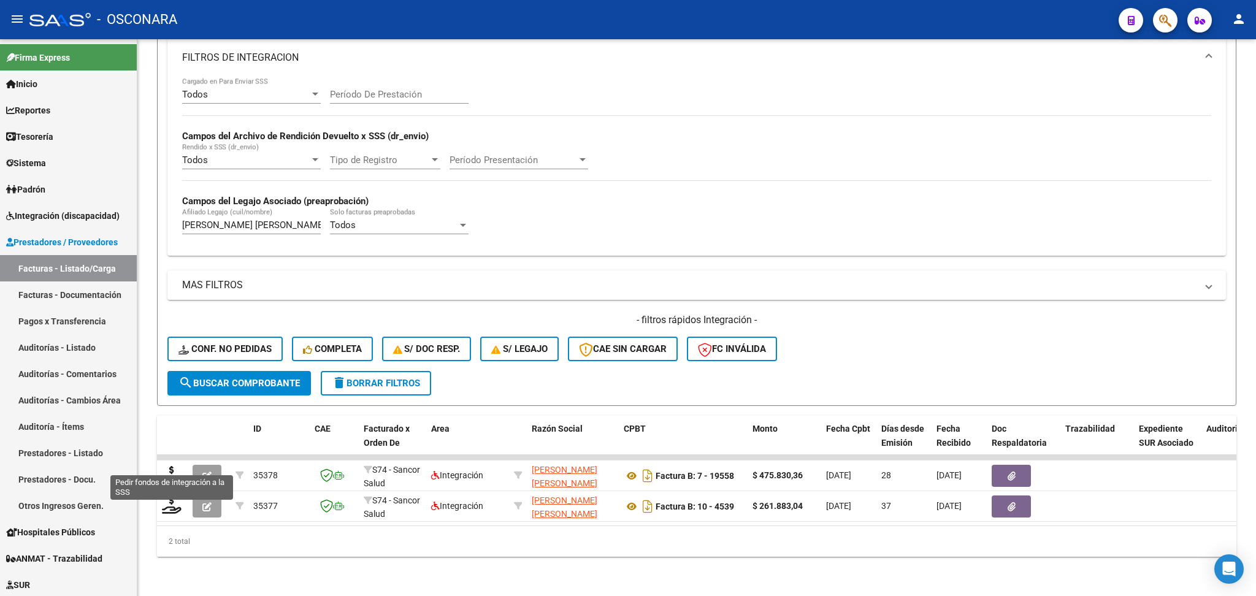
click at [169, 466] on icon at bounding box center [172, 474] width 20 height 17
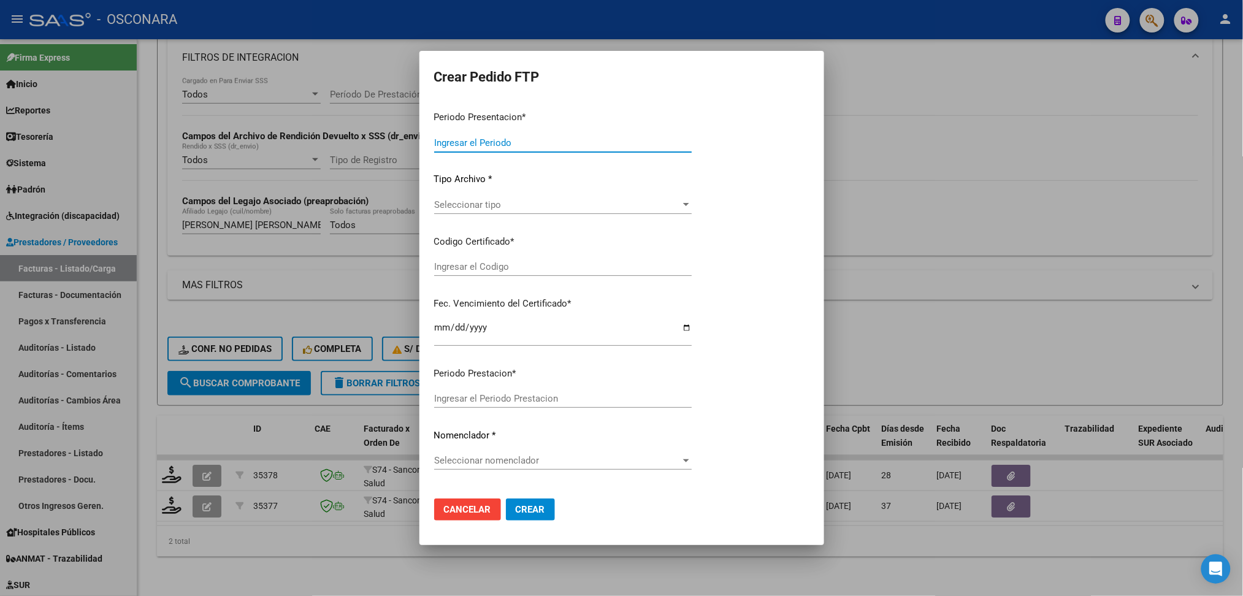
type input "202508"
type input "202507"
type input "$ 475.830,36"
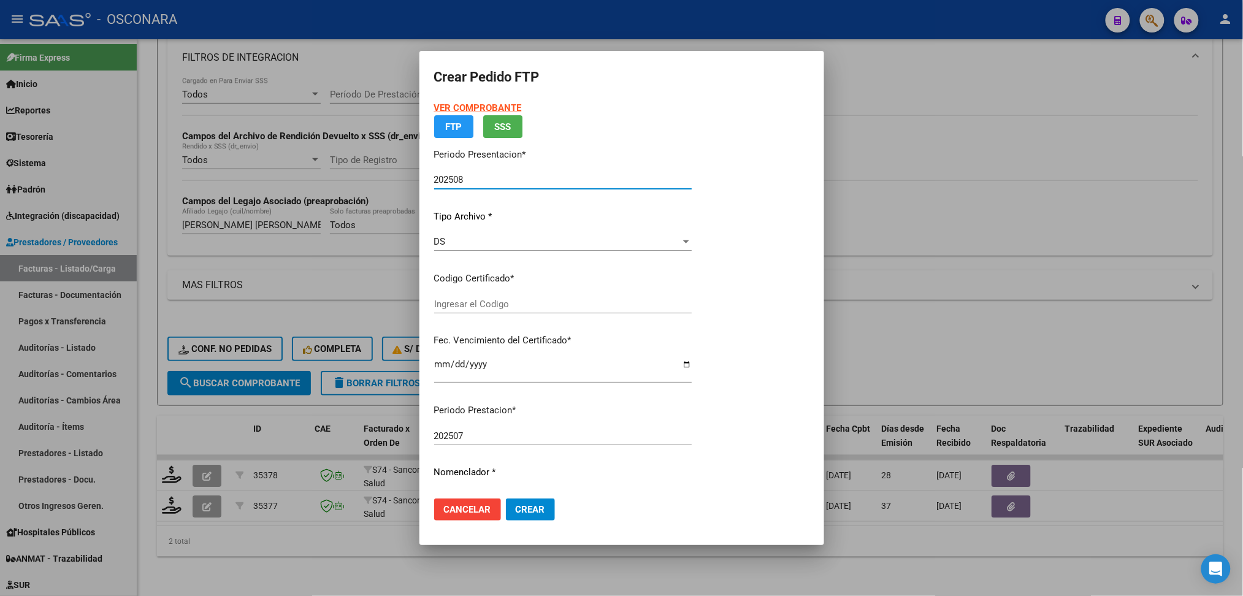
type input "arg02000582939442024093020270930bue415"
type input "[DATE]"
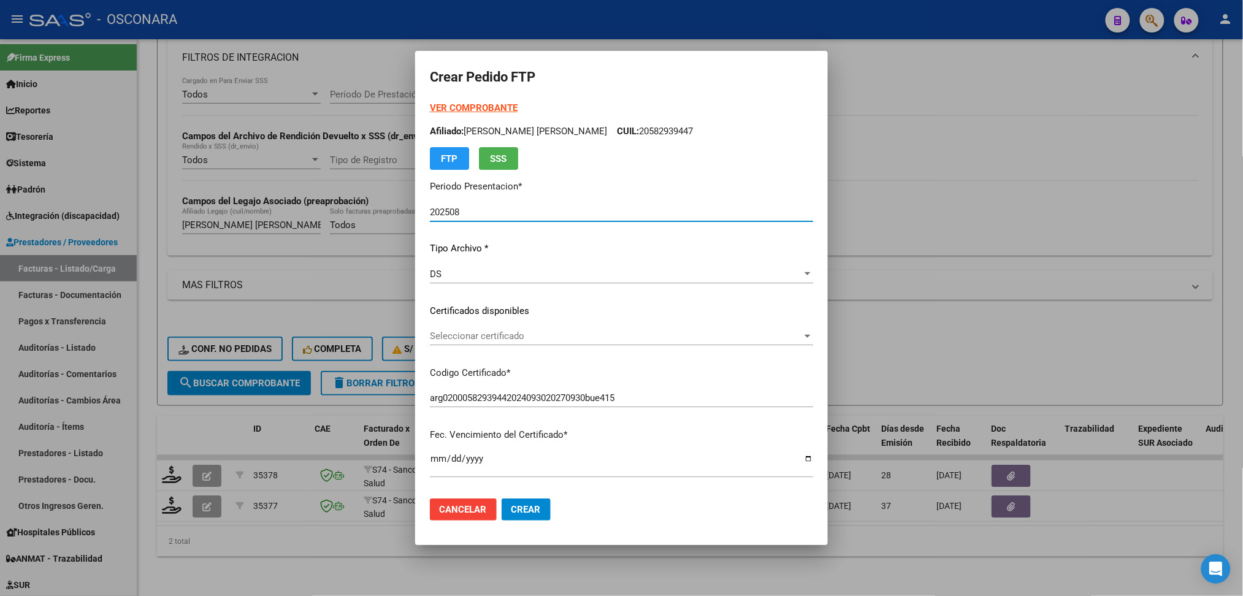
click at [514, 334] on span "Seleccionar certificado" at bounding box center [616, 335] width 372 height 11
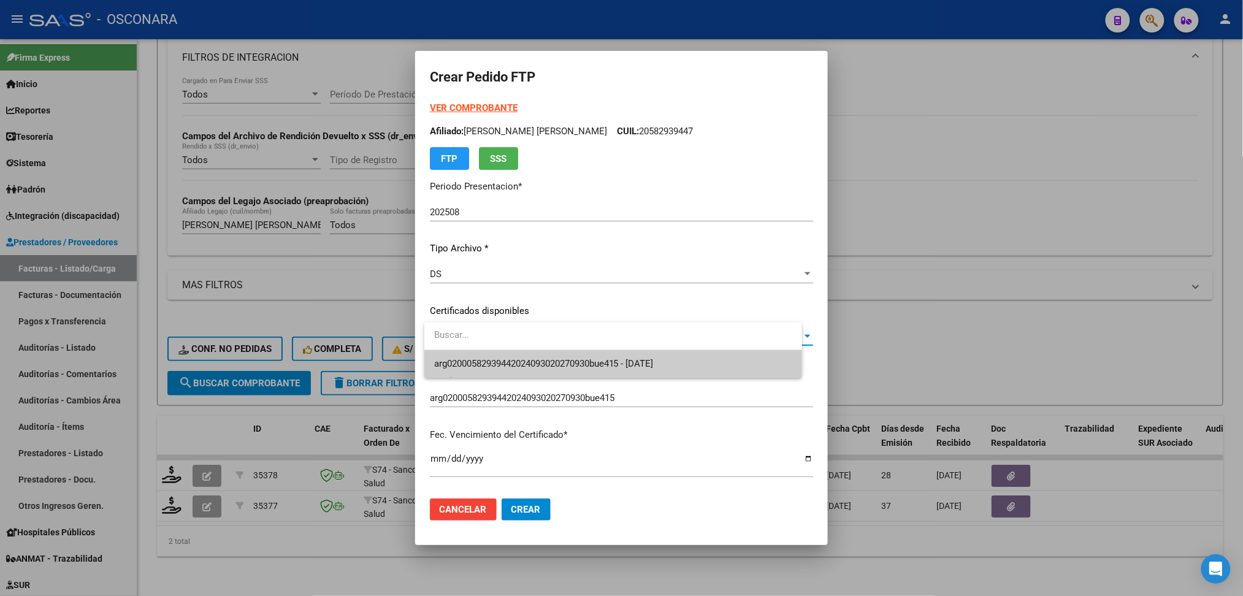
click at [516, 354] on span "arg02000582939442024093020270930bue415 - [DATE]" at bounding box center [613, 364] width 358 height 28
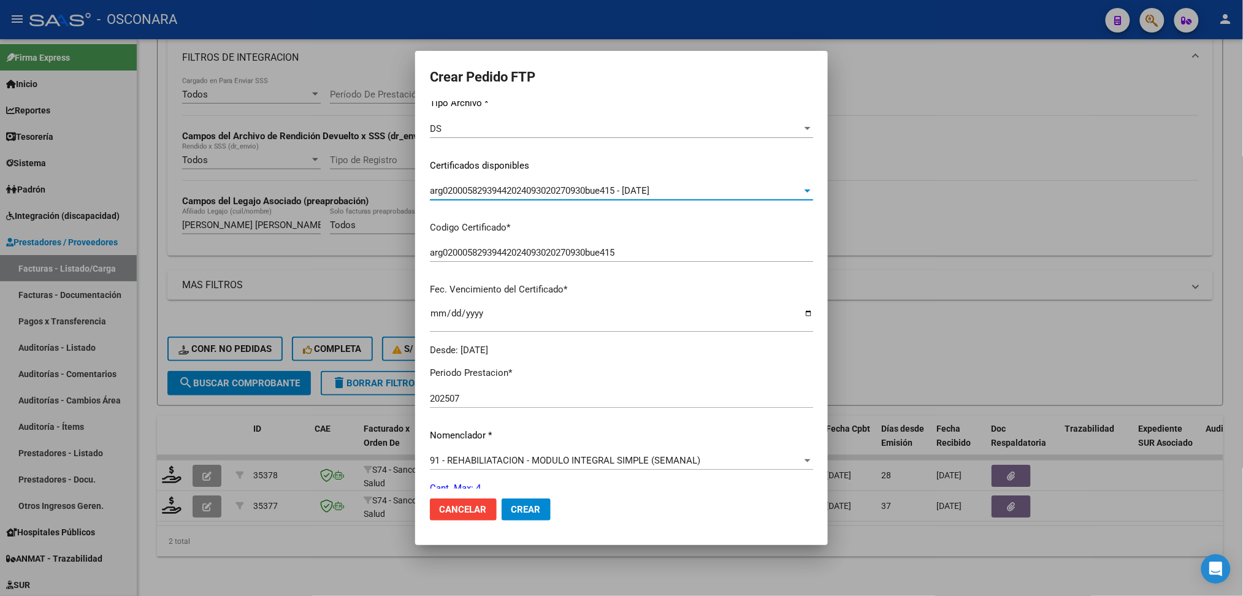
scroll to position [327, 0]
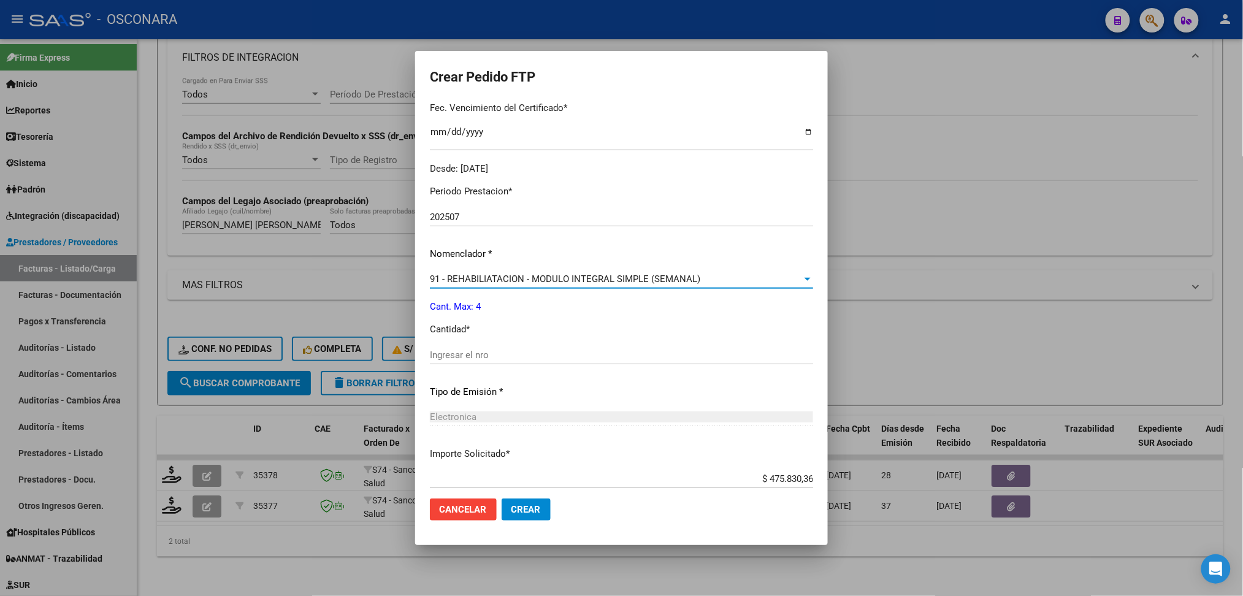
click at [510, 281] on span "91 - REHABILIATACION - MODULO INTEGRAL SIMPLE (SEMANAL)" at bounding box center [565, 278] width 270 height 11
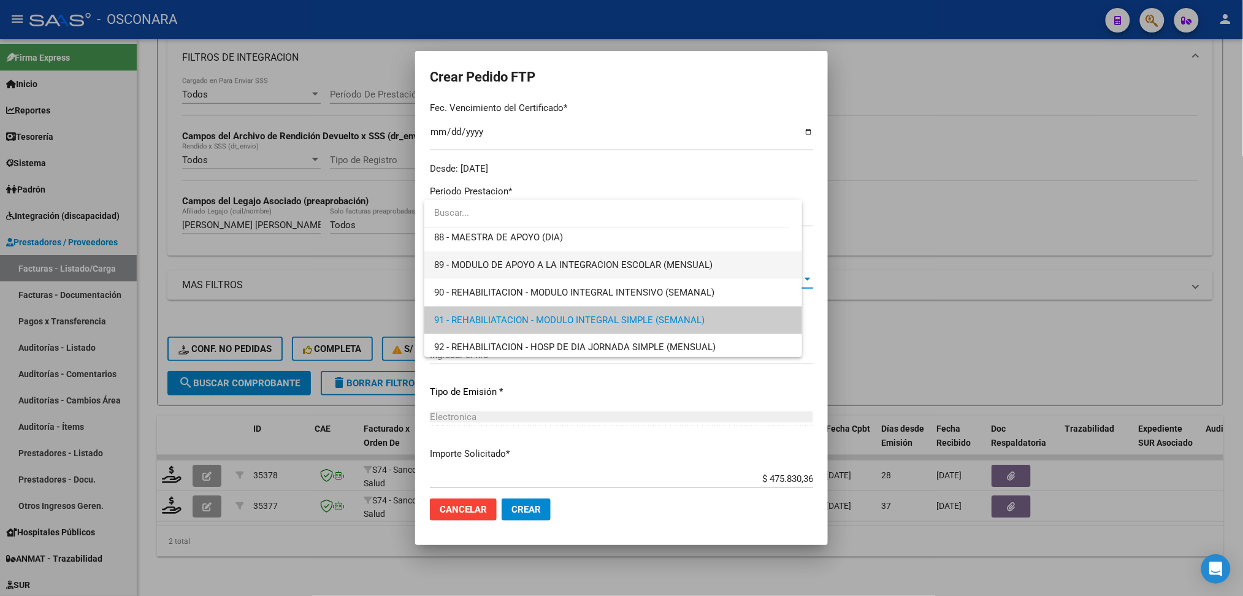
scroll to position [2364, 0]
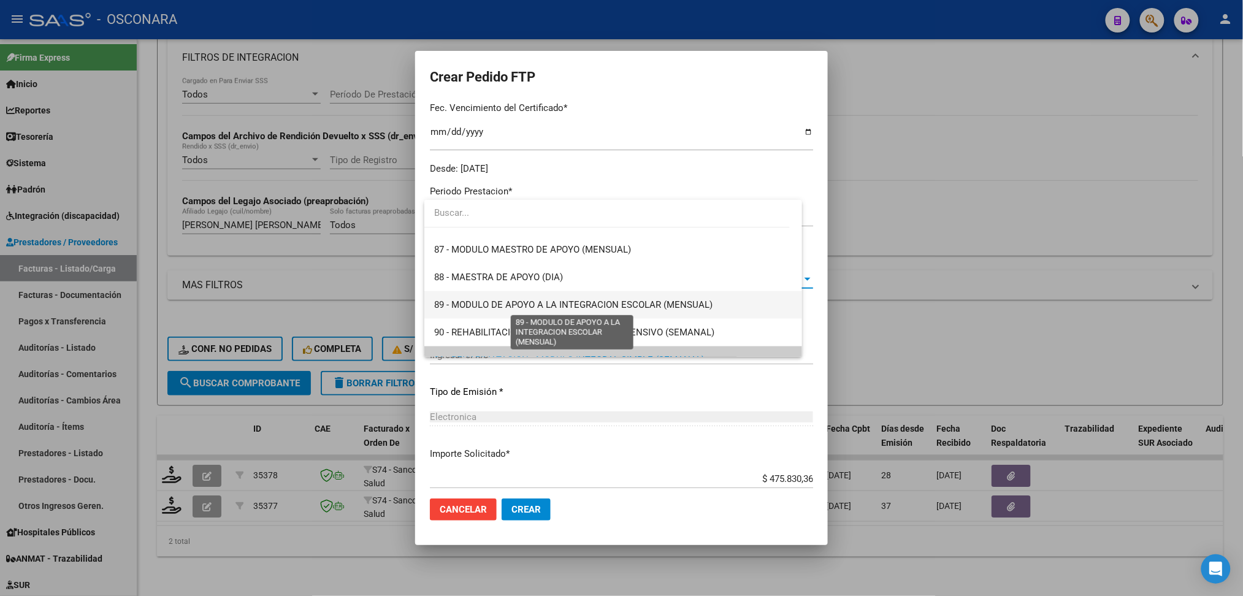
click at [493, 302] on span "89 - MODULO DE APOYO A LA INTEGRACION ESCOLAR (MENSUAL)" at bounding box center [573, 304] width 278 height 11
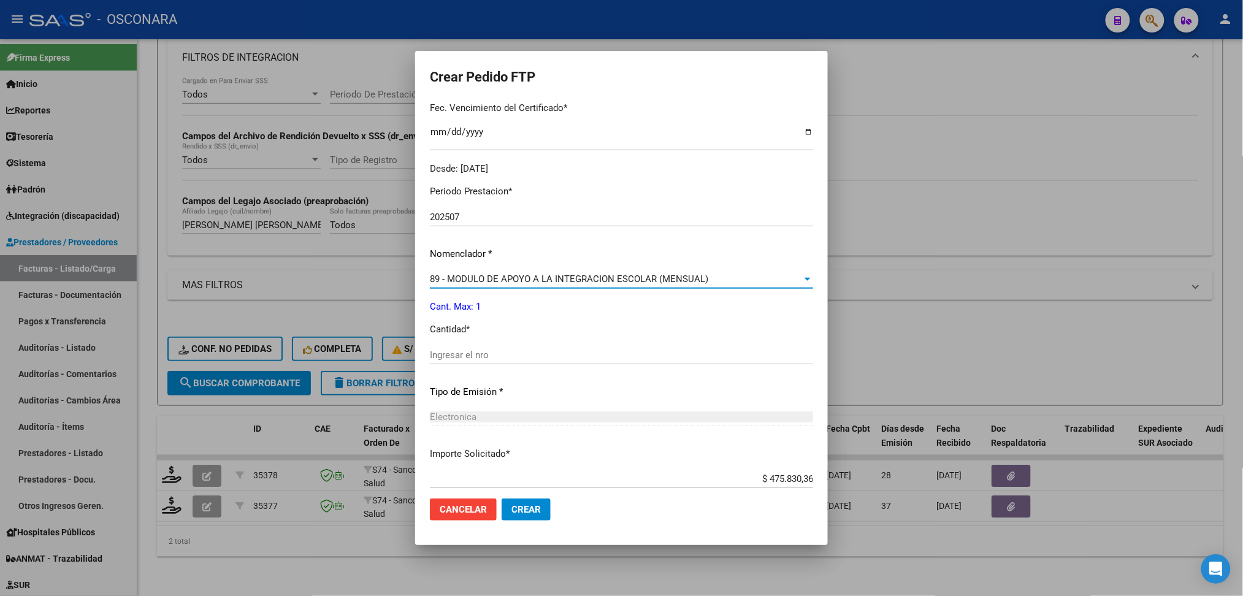
click at [498, 354] on input "Ingresar el nro" at bounding box center [621, 354] width 383 height 11
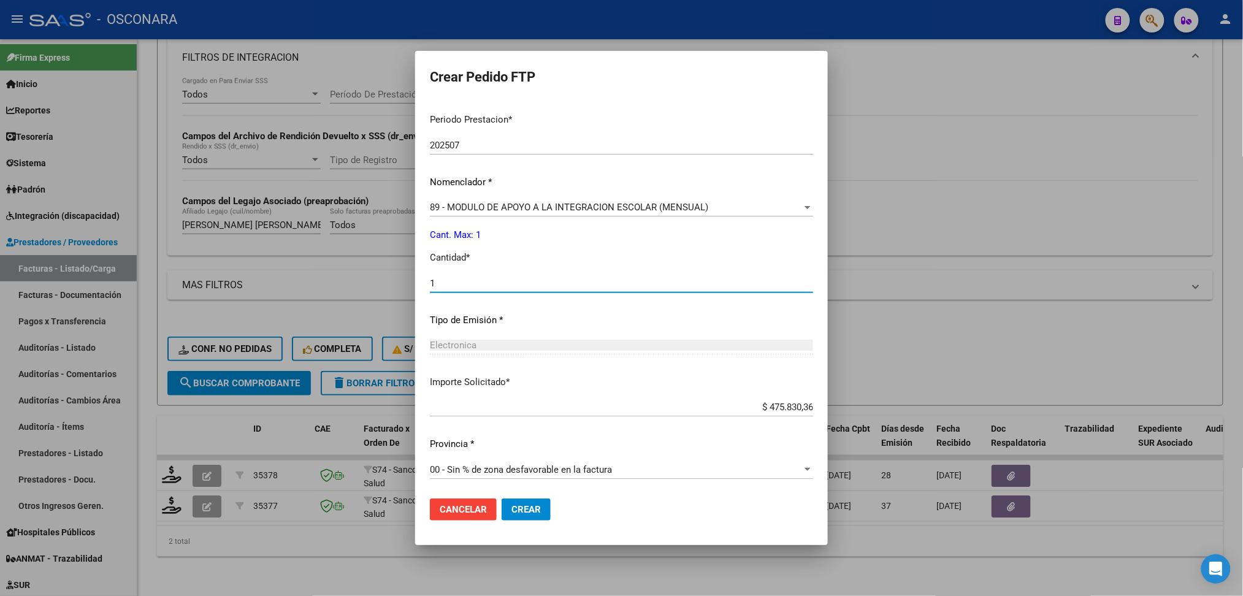
type input "1"
click at [527, 505] on span "Crear" at bounding box center [525, 509] width 29 height 11
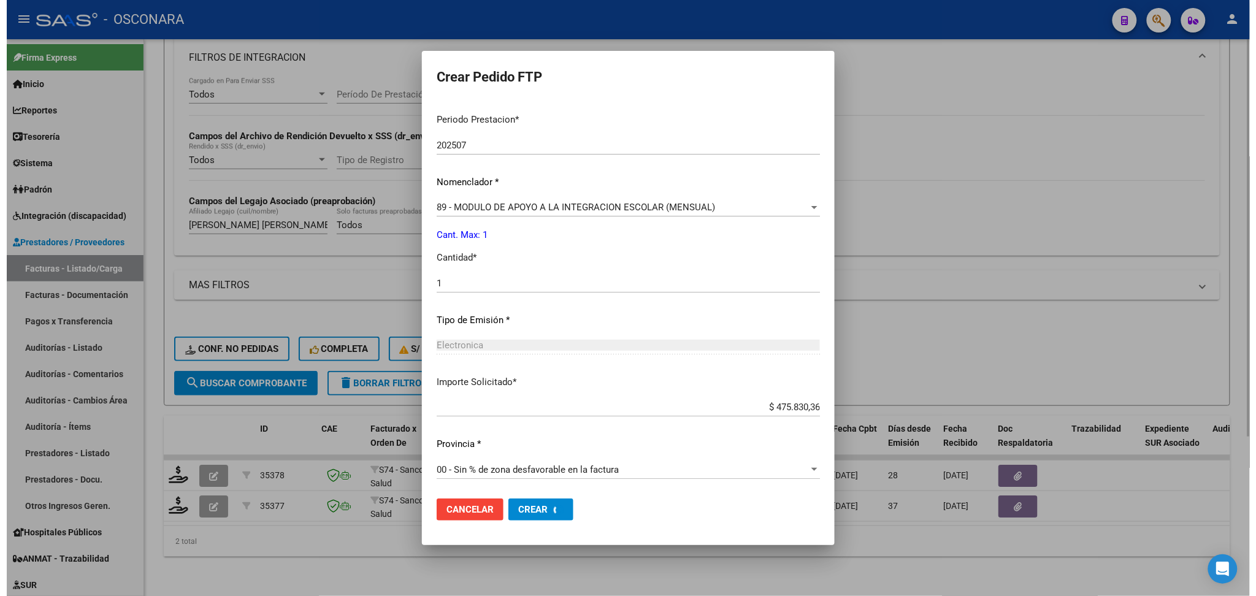
scroll to position [0, 0]
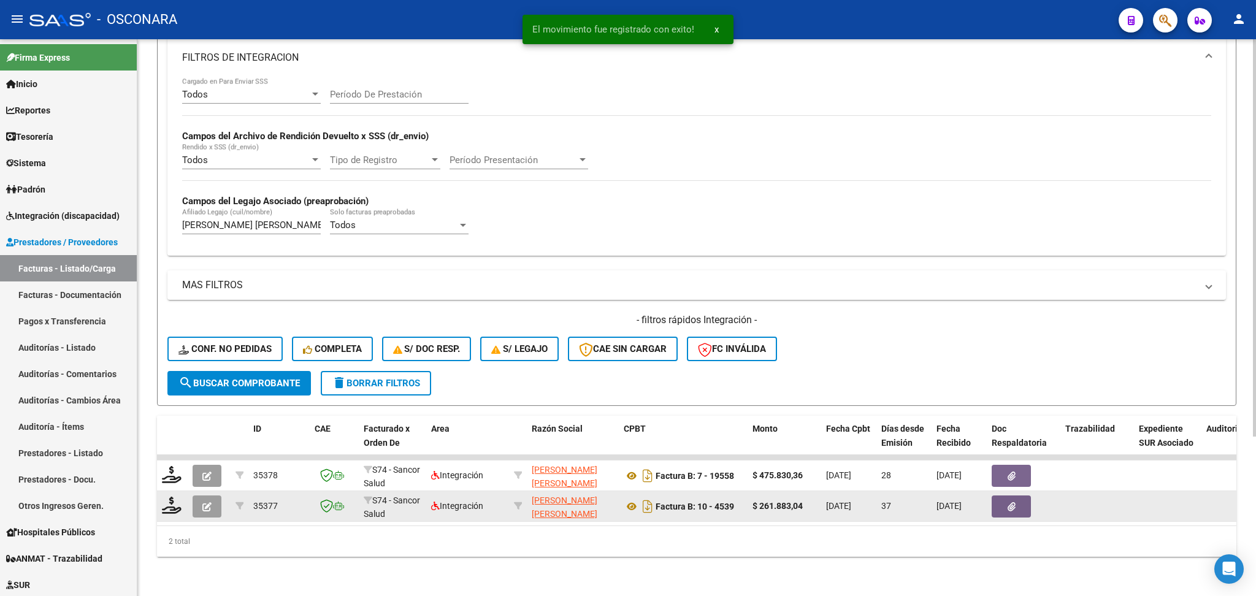
click at [199, 495] on button "button" at bounding box center [207, 506] width 29 height 22
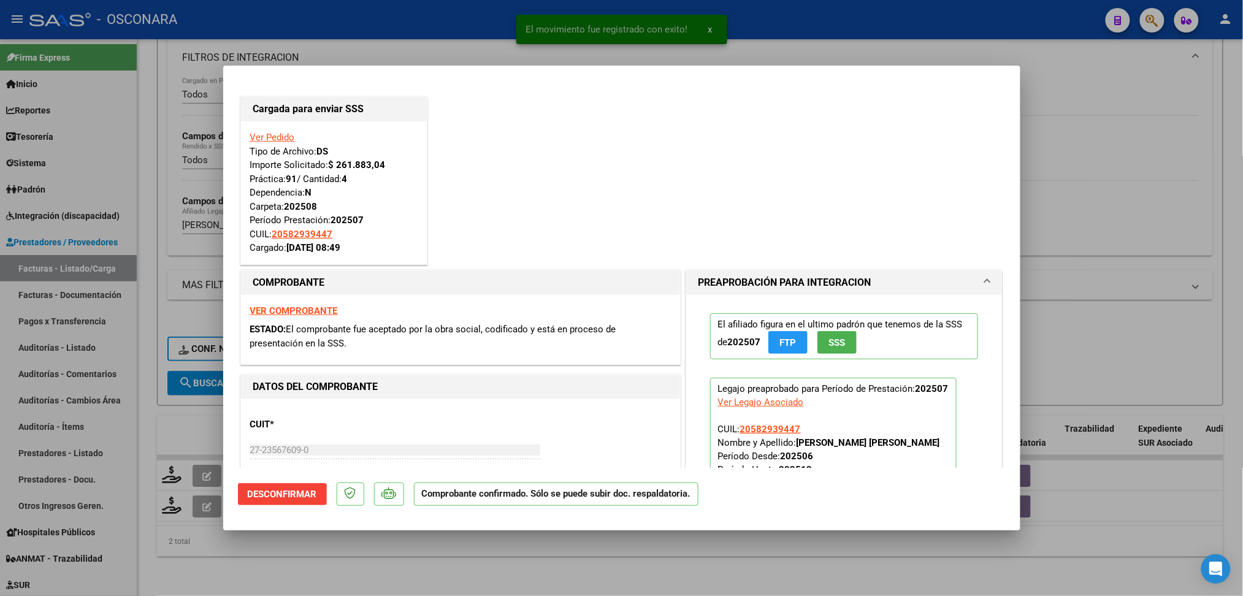
click at [209, 560] on div at bounding box center [621, 298] width 1243 height 596
type input "$ 0,00"
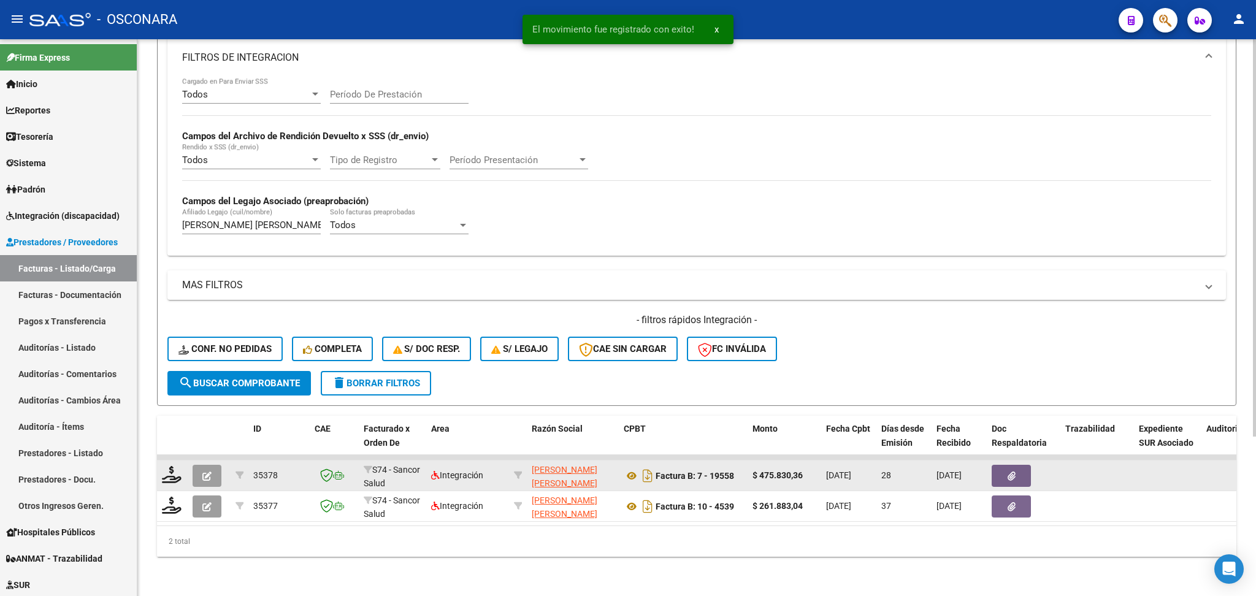
click at [203, 472] on icon "button" at bounding box center [206, 476] width 9 height 9
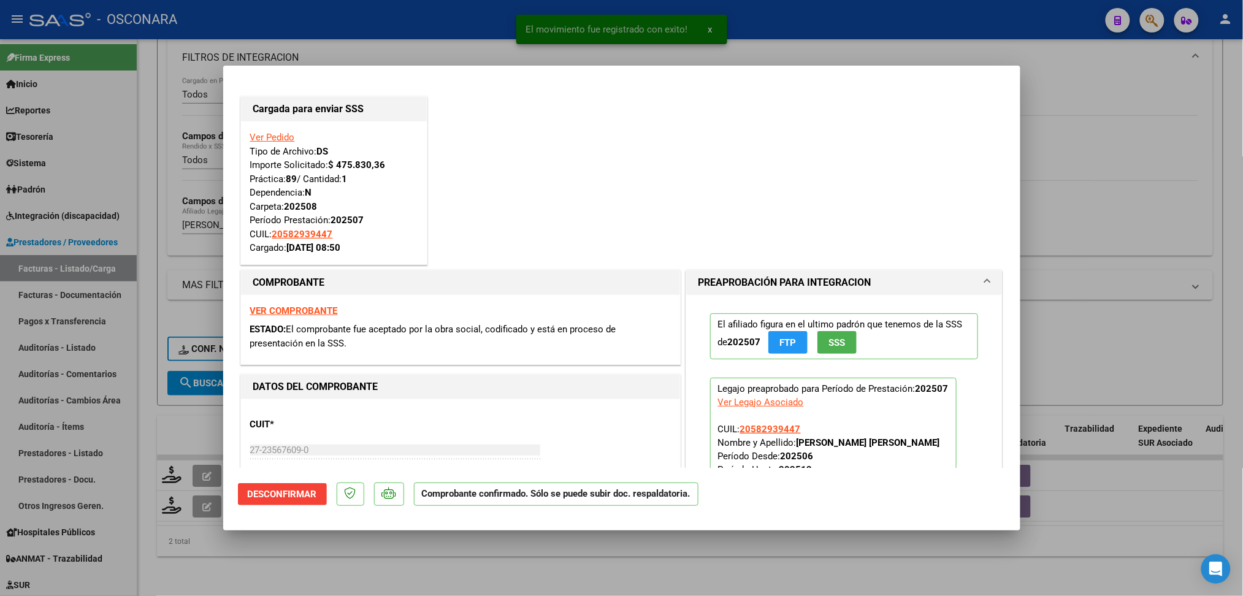
click at [310, 576] on div at bounding box center [621, 298] width 1243 height 596
type input "$ 0,00"
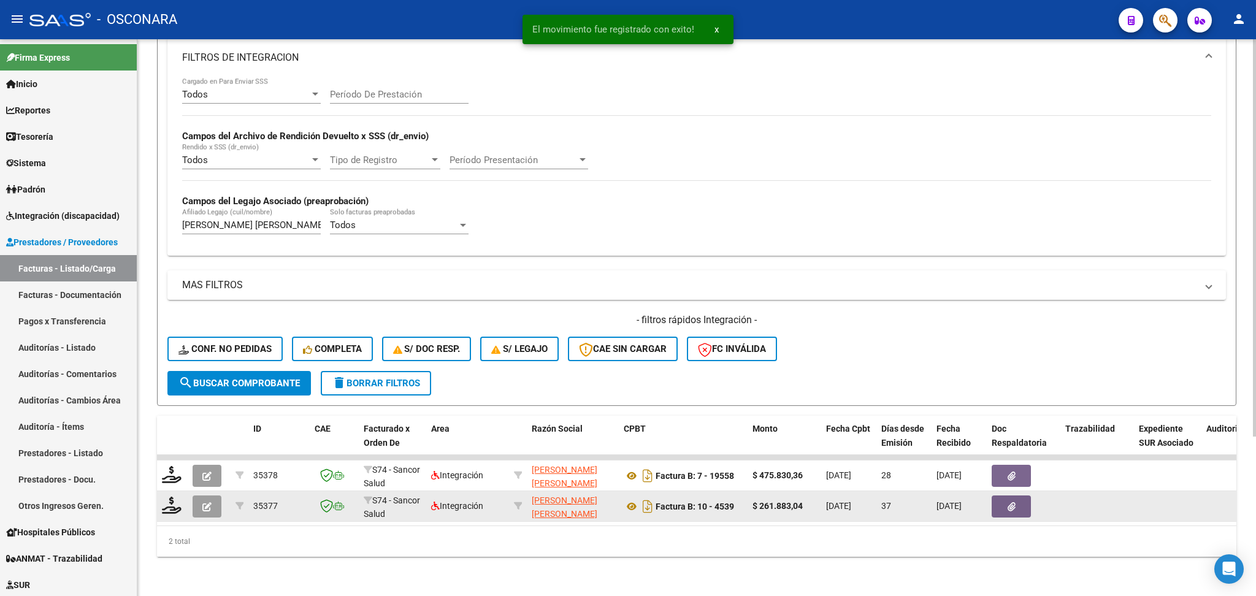
click at [202, 502] on icon "button" at bounding box center [206, 506] width 9 height 9
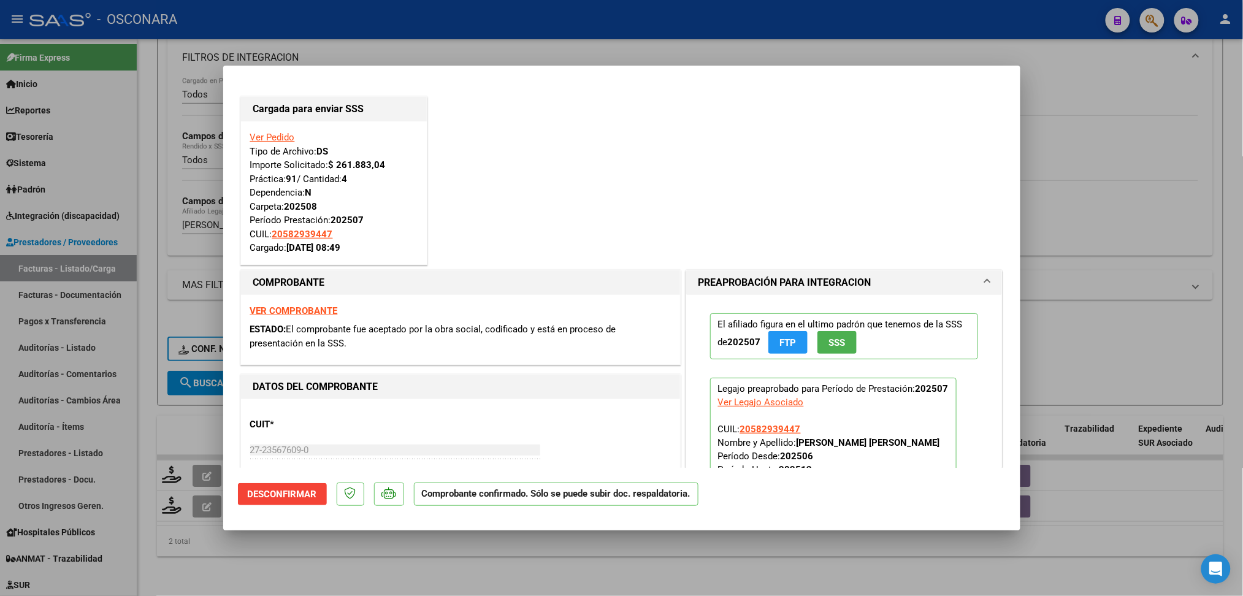
click at [301, 563] on div at bounding box center [621, 298] width 1243 height 596
type input "$ 0,00"
